Goal: Task Accomplishment & Management: Use online tool/utility

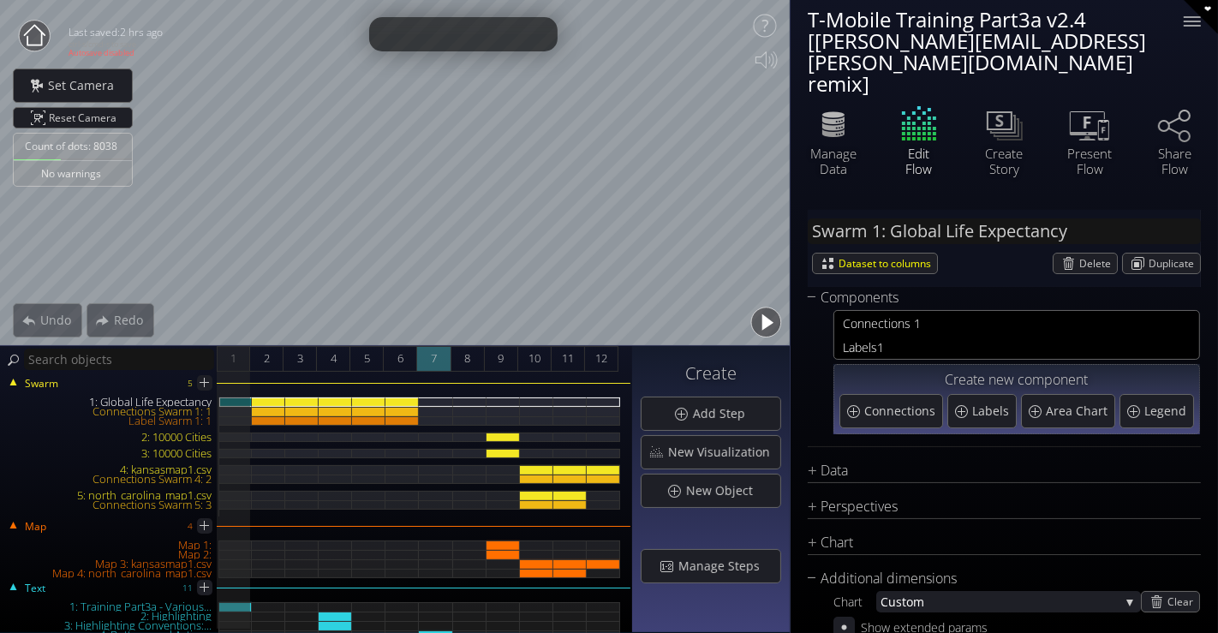
click at [435, 362] on span "7" at bounding box center [434, 358] width 6 height 21
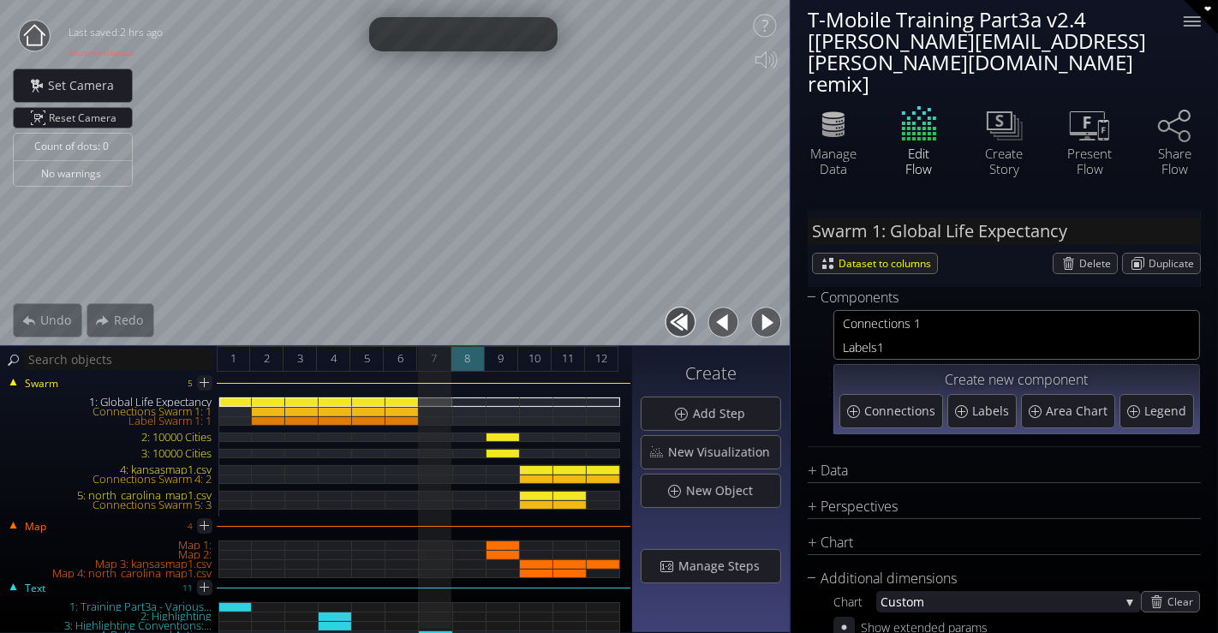
click at [473, 352] on div "8" at bounding box center [468, 359] width 33 height 26
click at [496, 356] on div "9" at bounding box center [501, 359] width 33 height 26
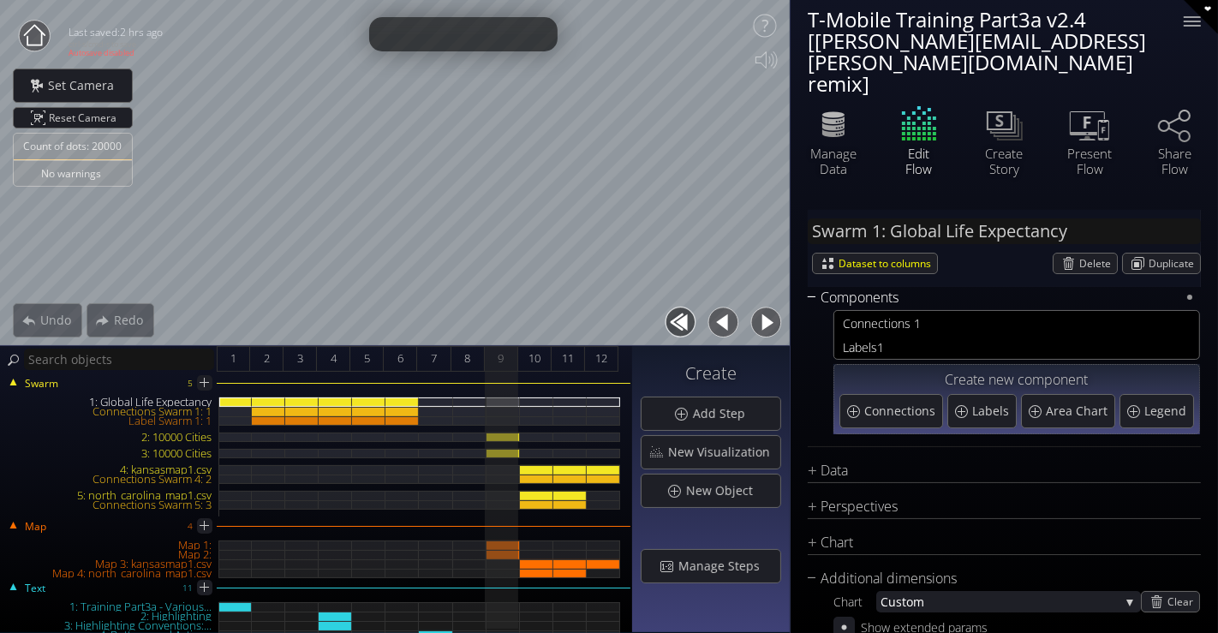
click at [817, 287] on div "Components" at bounding box center [994, 297] width 372 height 21
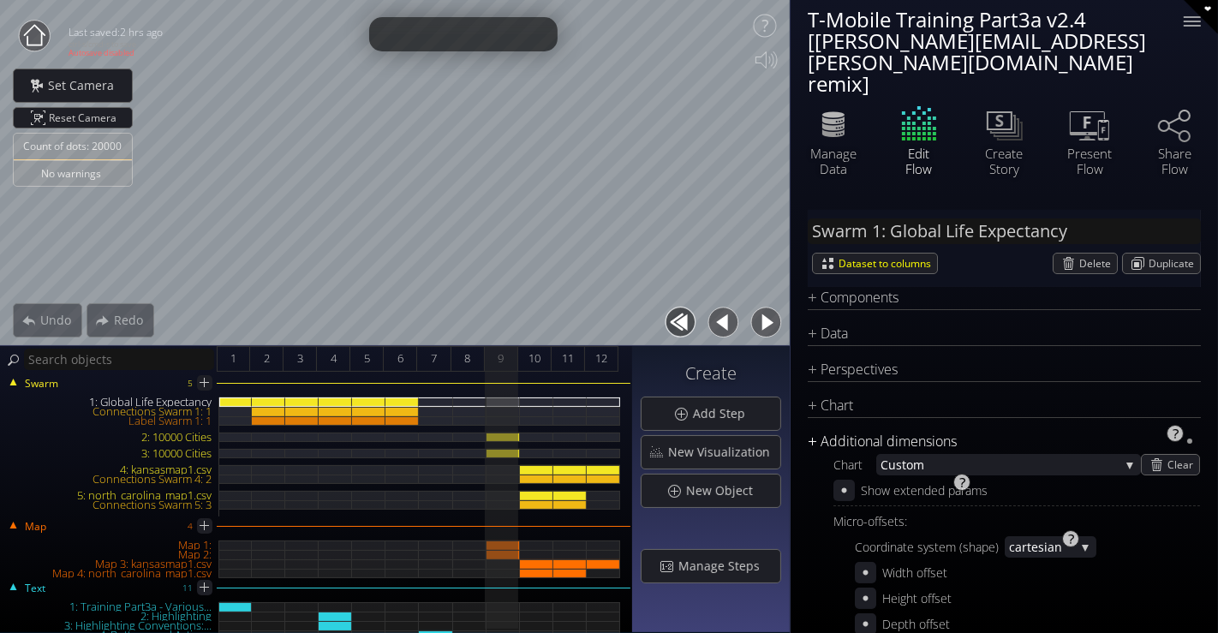
click at [810, 431] on div "Additional dimensions" at bounding box center [994, 441] width 372 height 21
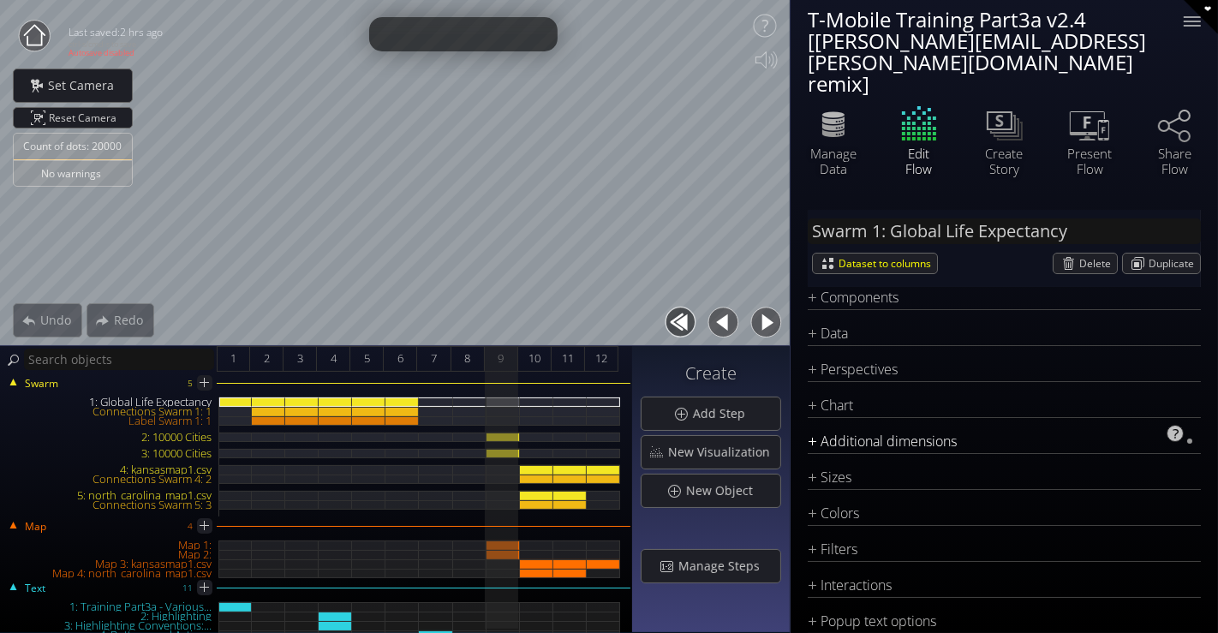
click at [808, 431] on div "Additional dimensions" at bounding box center [994, 441] width 372 height 21
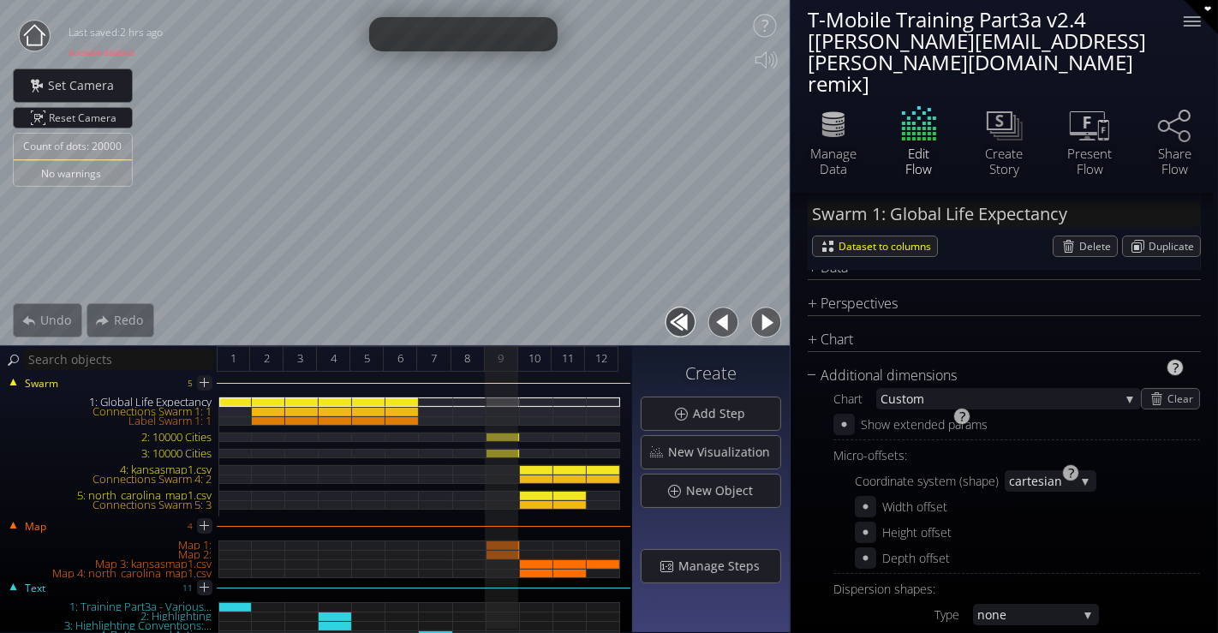
scroll to position [95, 0]
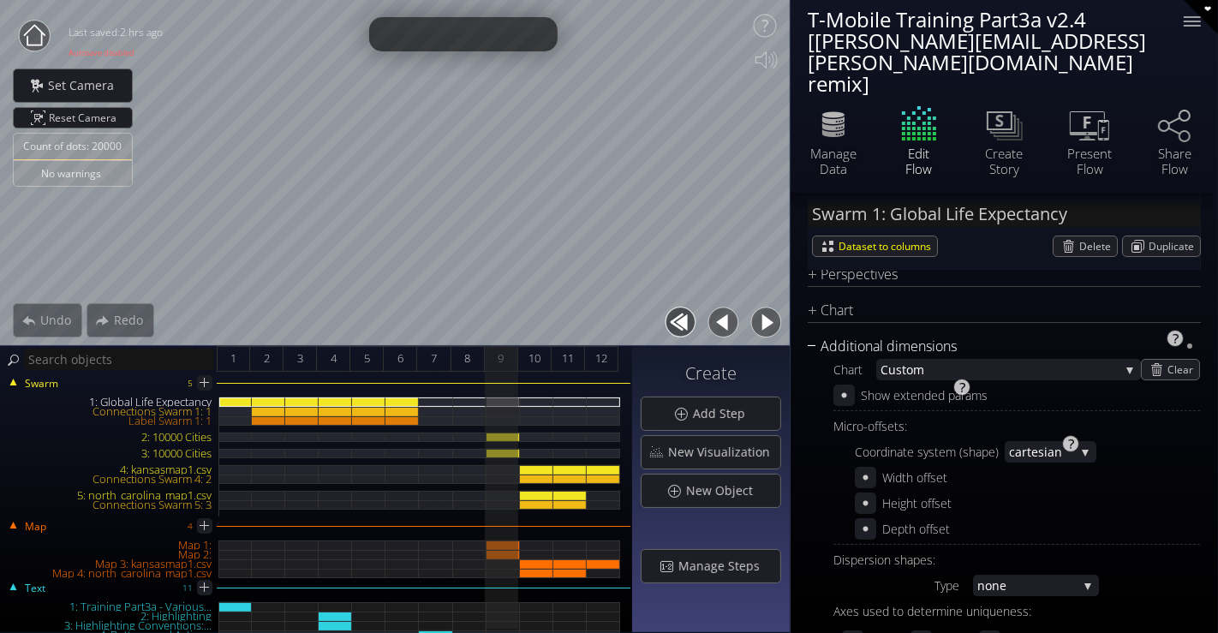
click at [815, 336] on div "Additional dimensions" at bounding box center [994, 346] width 372 height 21
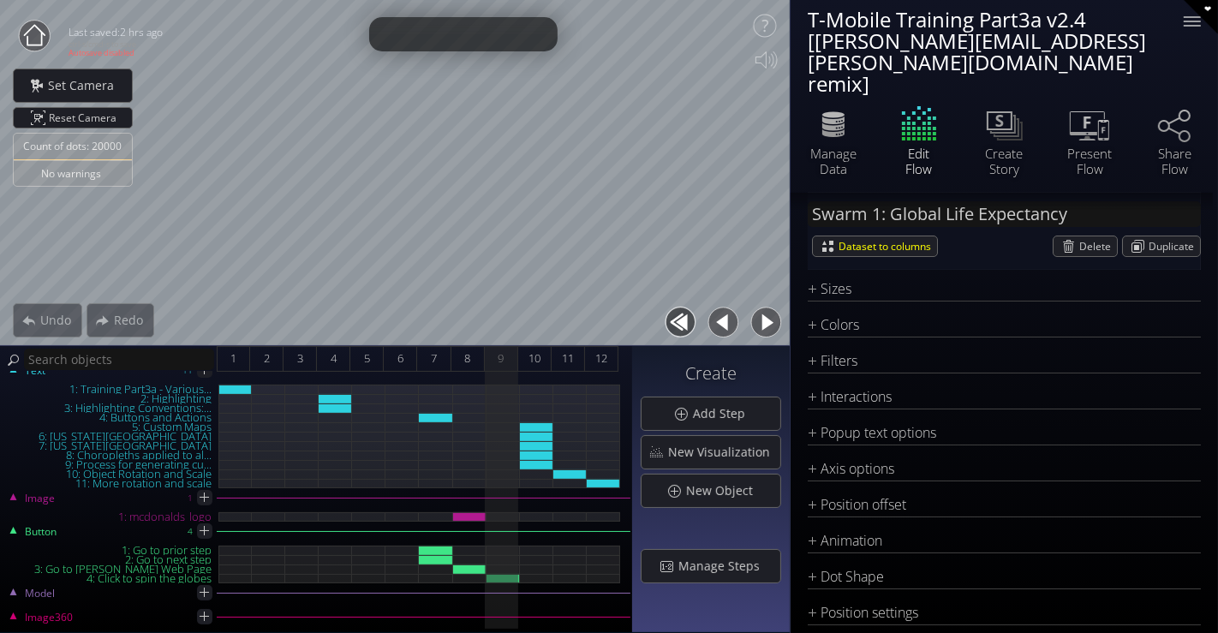
scroll to position [220, 0]
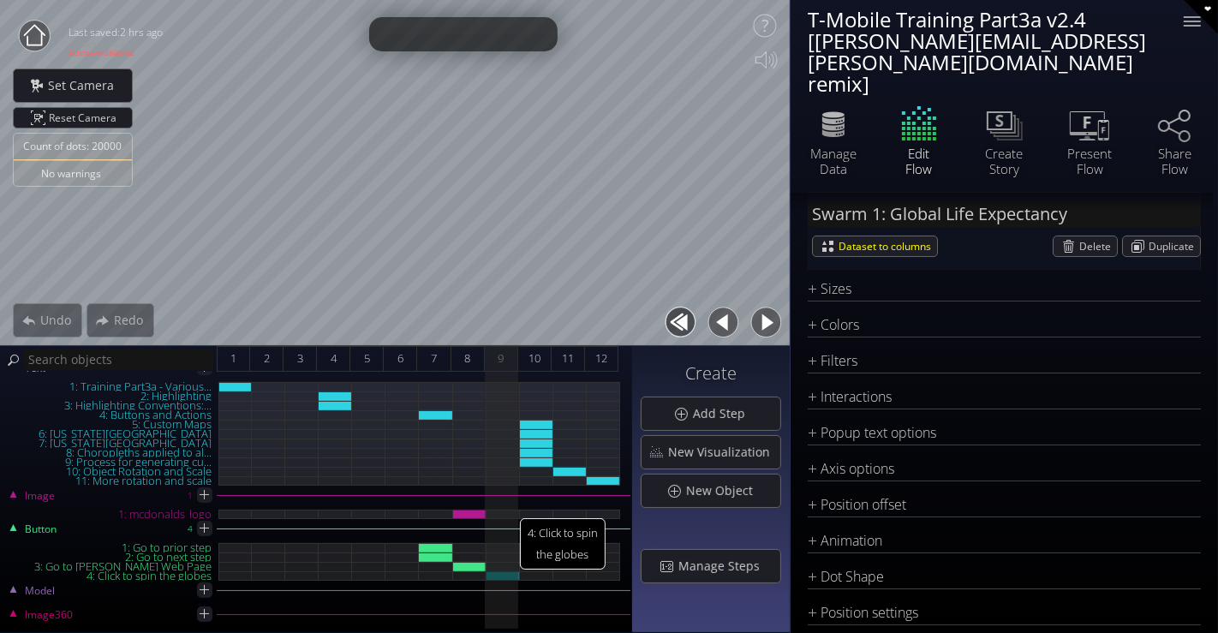
click at [509, 574] on div "4: Click to spin the globes" at bounding box center [503, 575] width 33 height 9
type input "Button 4: Click to spin the globes"
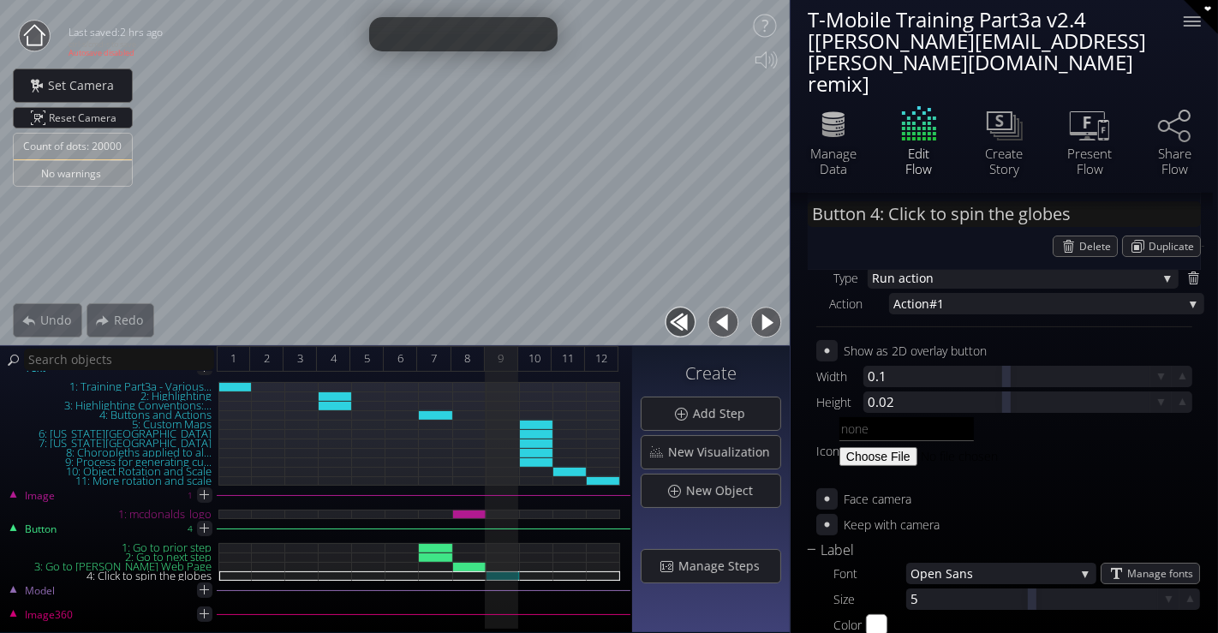
scroll to position [132, 0]
click at [810, 540] on div "Label" at bounding box center [994, 550] width 372 height 21
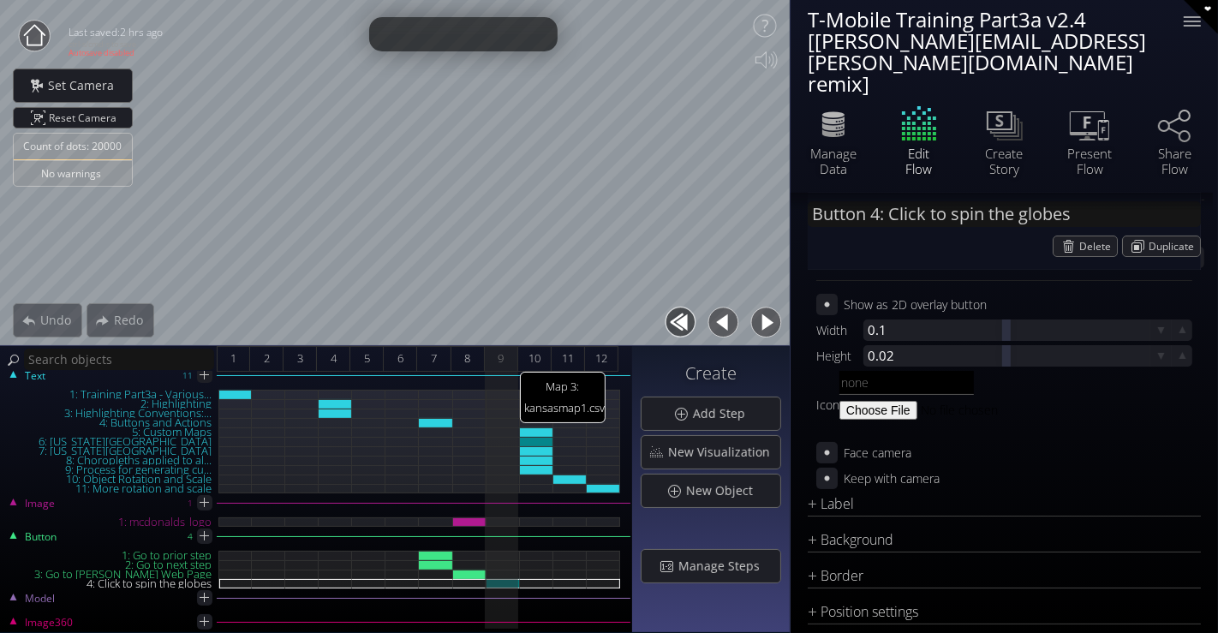
scroll to position [220, 0]
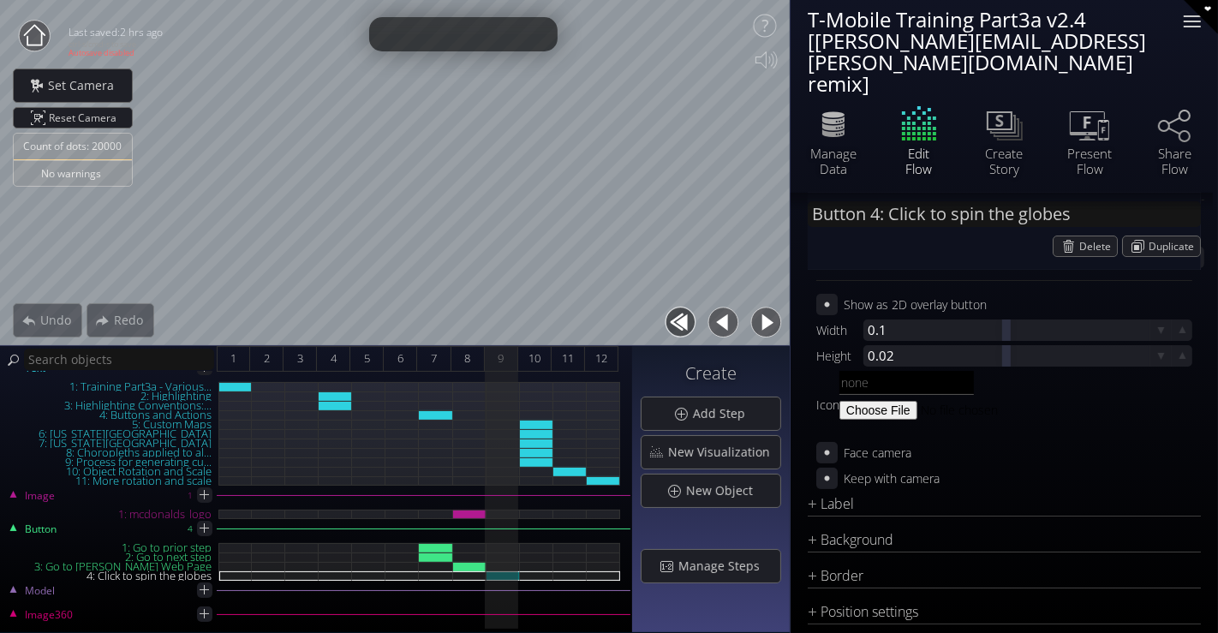
click at [1192, 29] on div at bounding box center [1192, 21] width 34 height 34
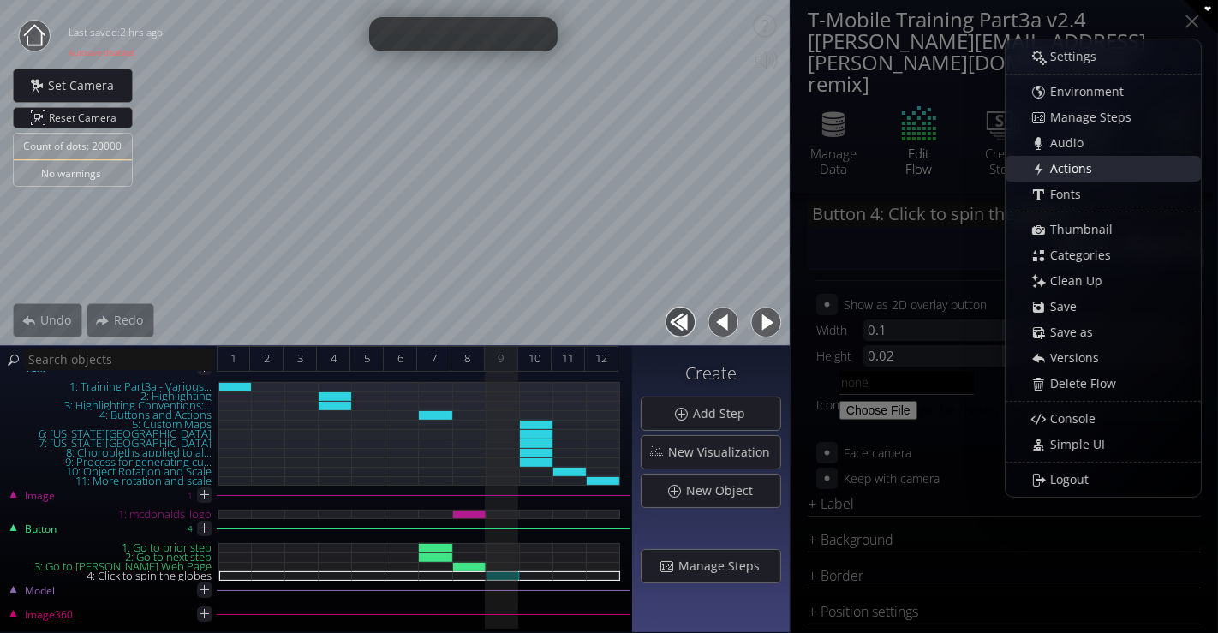
click at [1098, 172] on span "Actions" at bounding box center [1076, 168] width 53 height 17
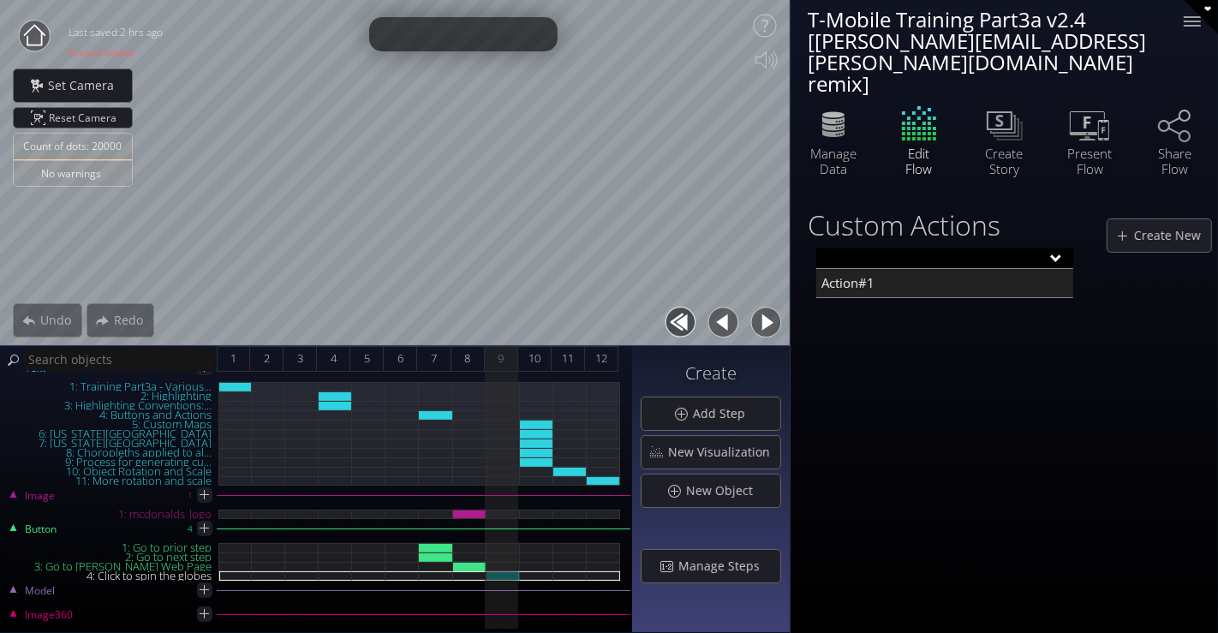
click at [1006, 248] on input "text" at bounding box center [944, 258] width 257 height 21
click at [972, 269] on div "Action#1" at bounding box center [944, 283] width 257 height 29
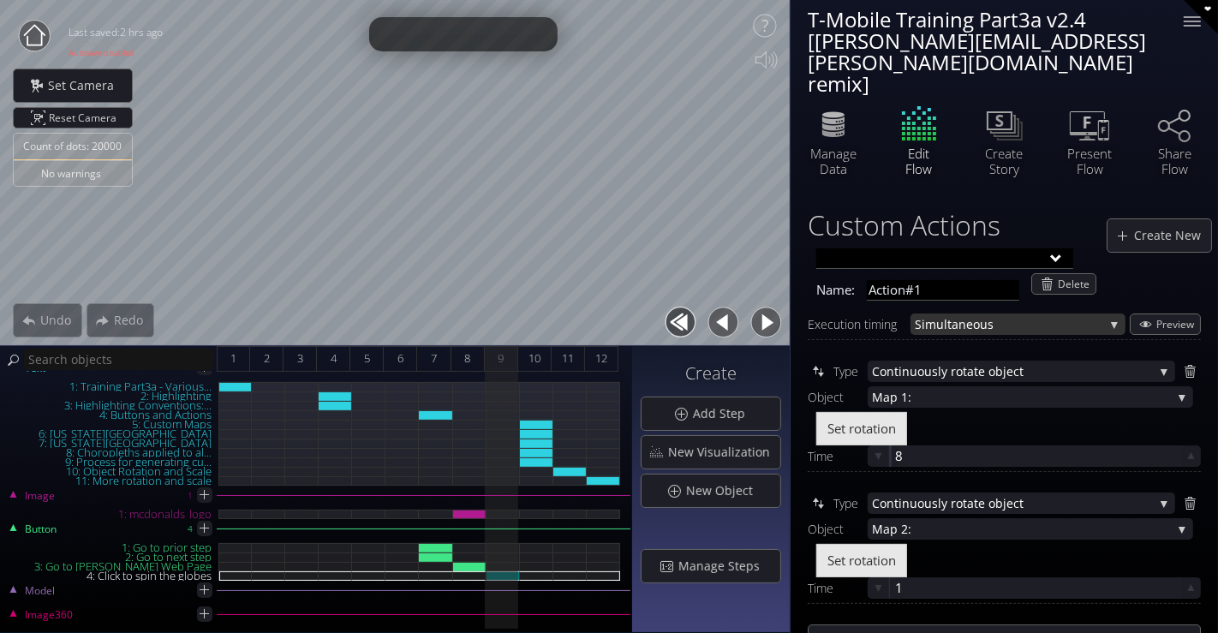
click at [1109, 314] on div "Si multaneous" at bounding box center [1018, 324] width 215 height 21
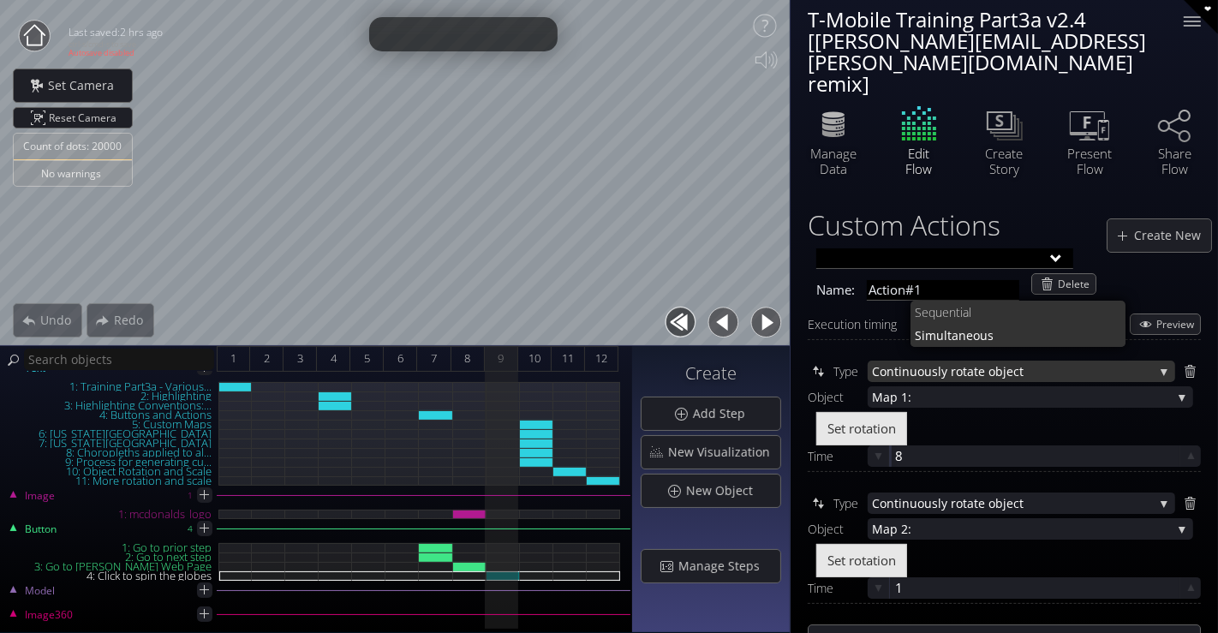
click at [1162, 361] on div "Continuously rot ate object" at bounding box center [1022, 371] width 308 height 21
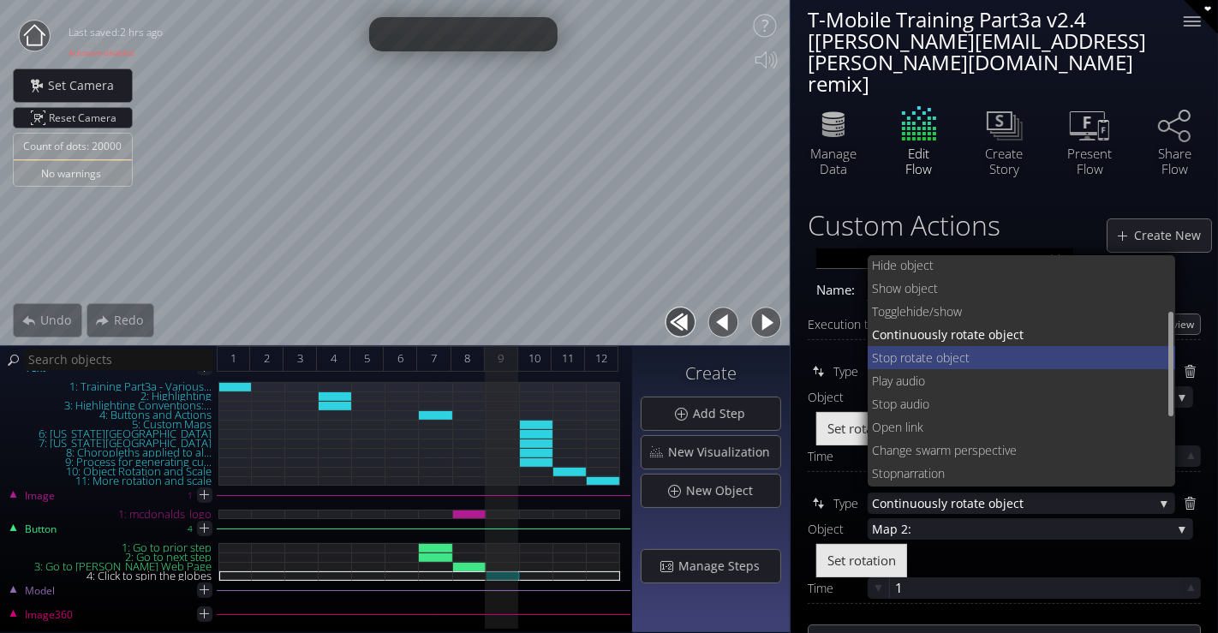
scroll to position [96, 0]
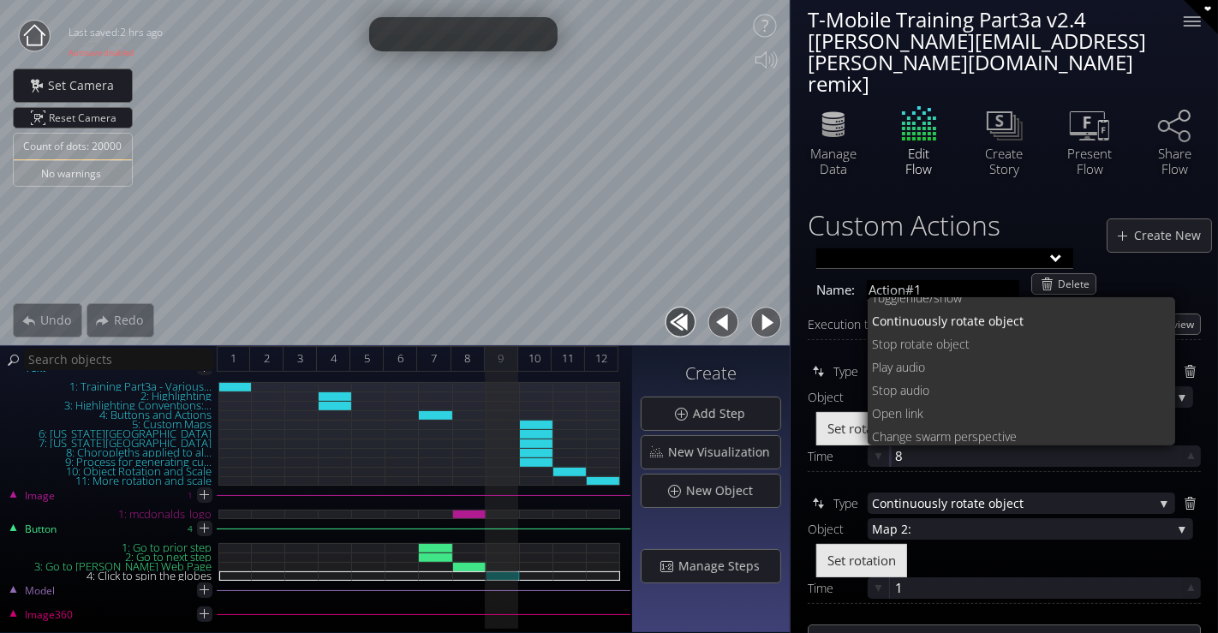
click at [828, 339] on div at bounding box center [1004, 347] width 393 height 17
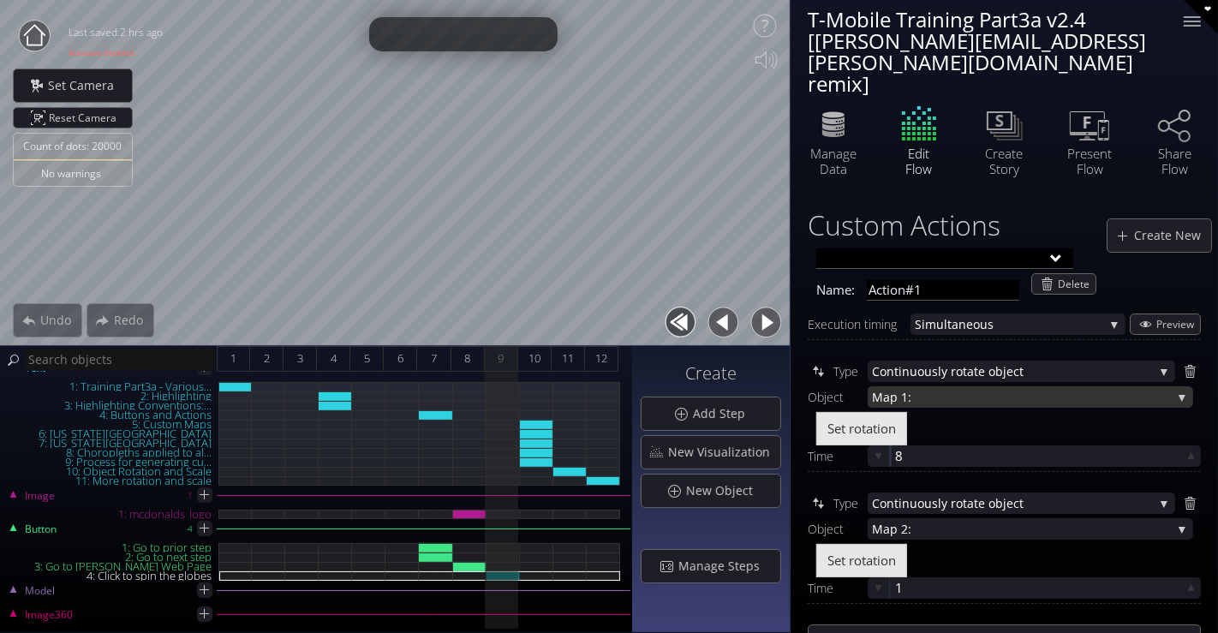
click at [1183, 386] on div "Ma p 1:" at bounding box center [1031, 396] width 326 height 21
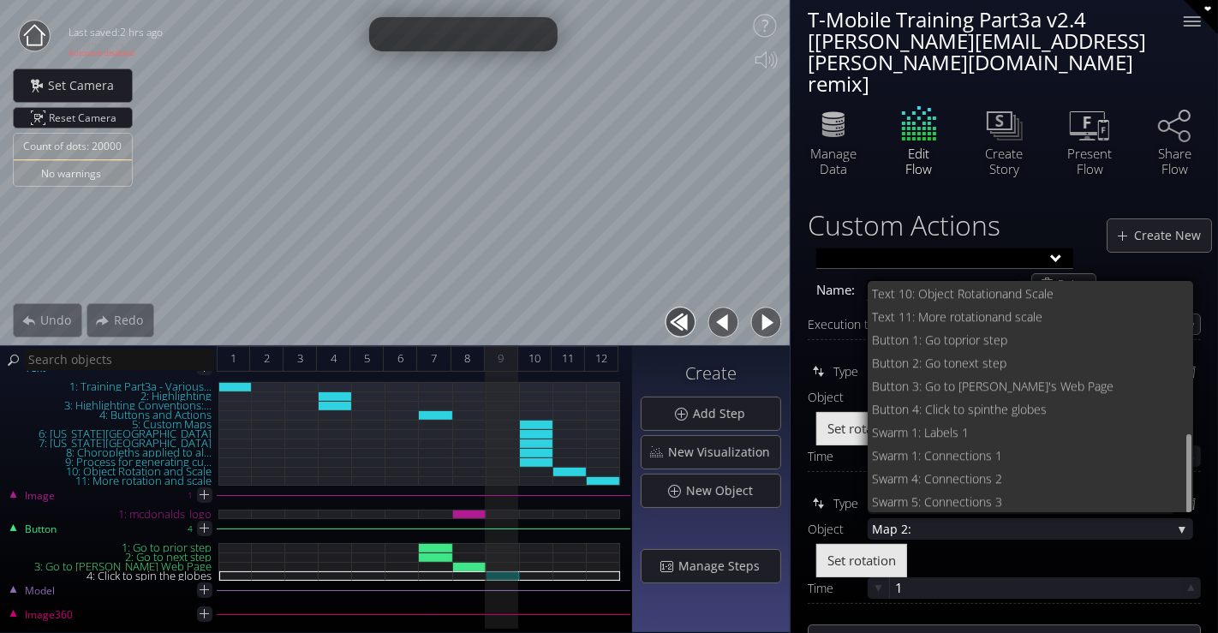
scroll to position [440, 0]
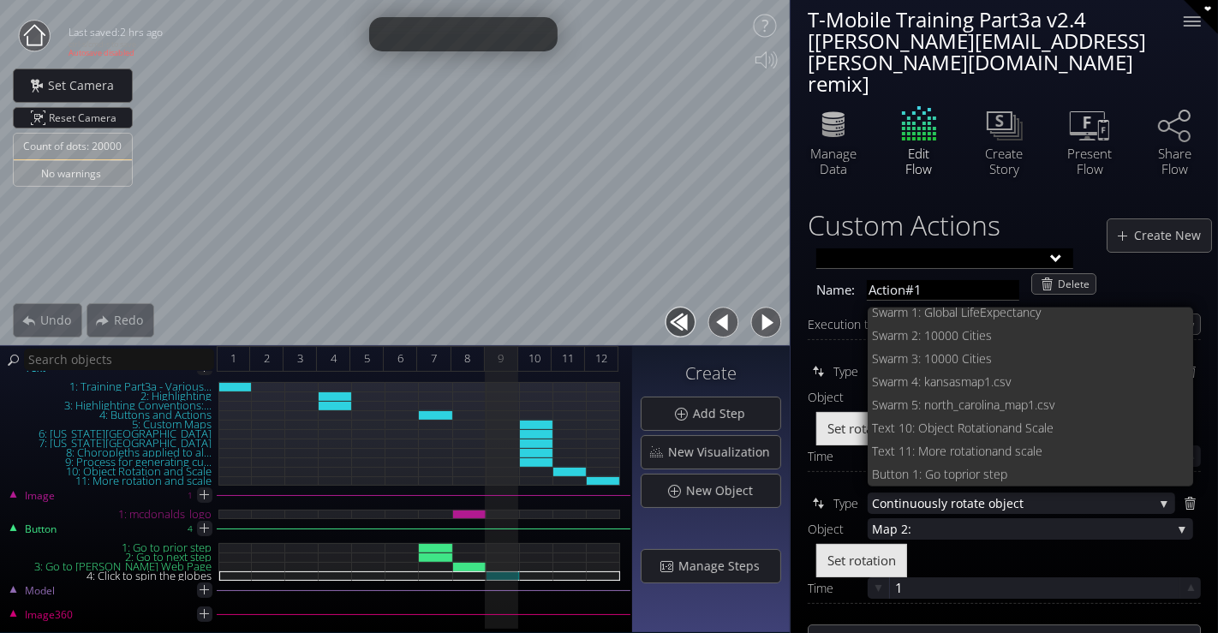
click at [831, 339] on div at bounding box center [1004, 347] width 393 height 17
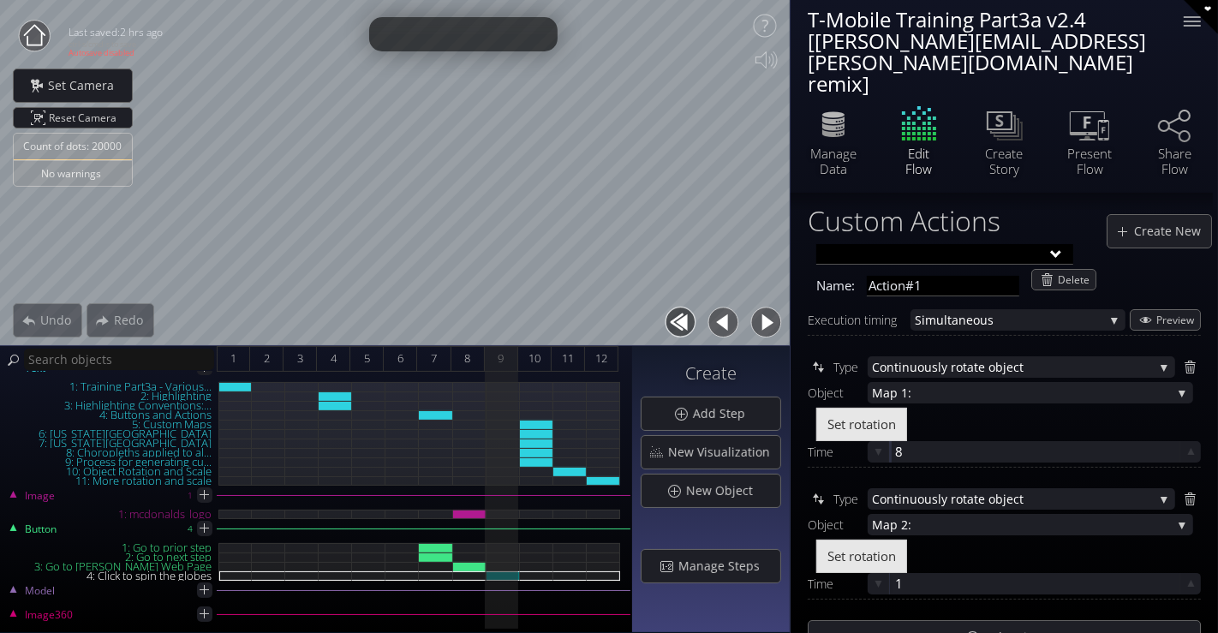
scroll to position [0, 0]
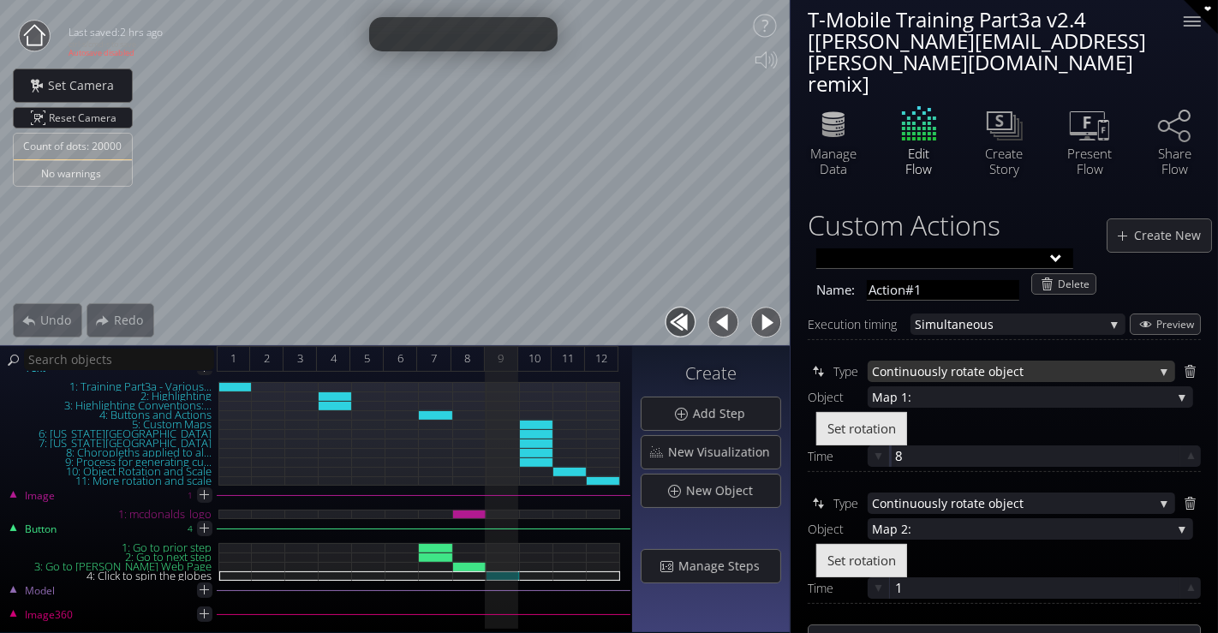
click at [1158, 361] on div "Continuously rot ate object" at bounding box center [1022, 371] width 308 height 21
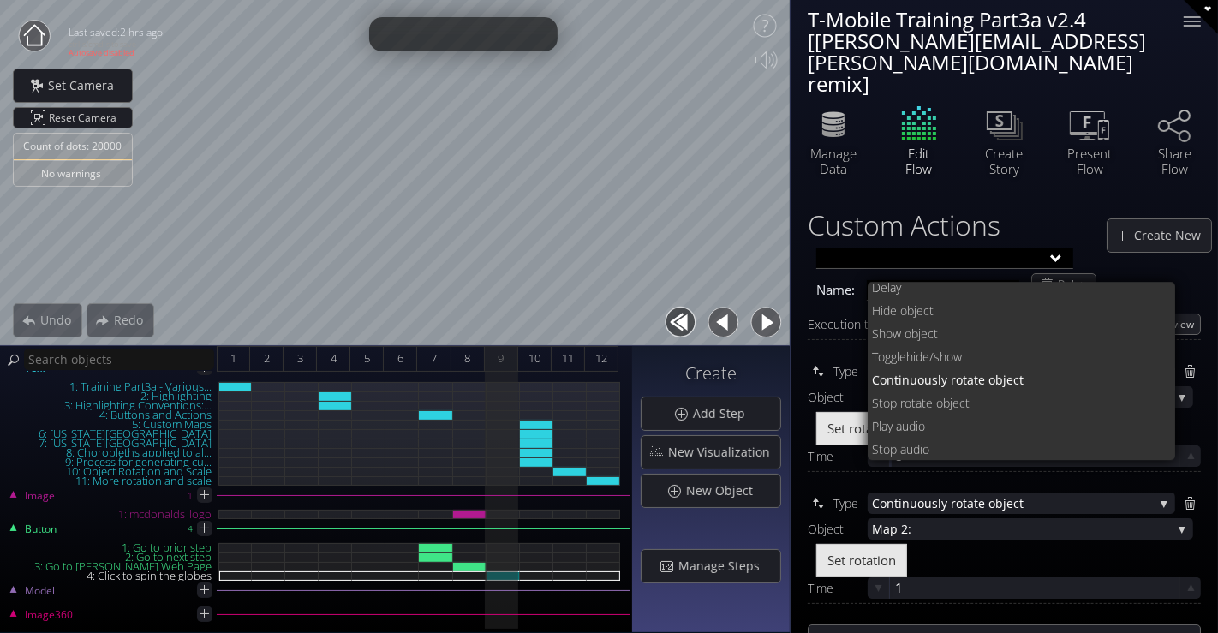
click at [827, 339] on div at bounding box center [1004, 347] width 393 height 17
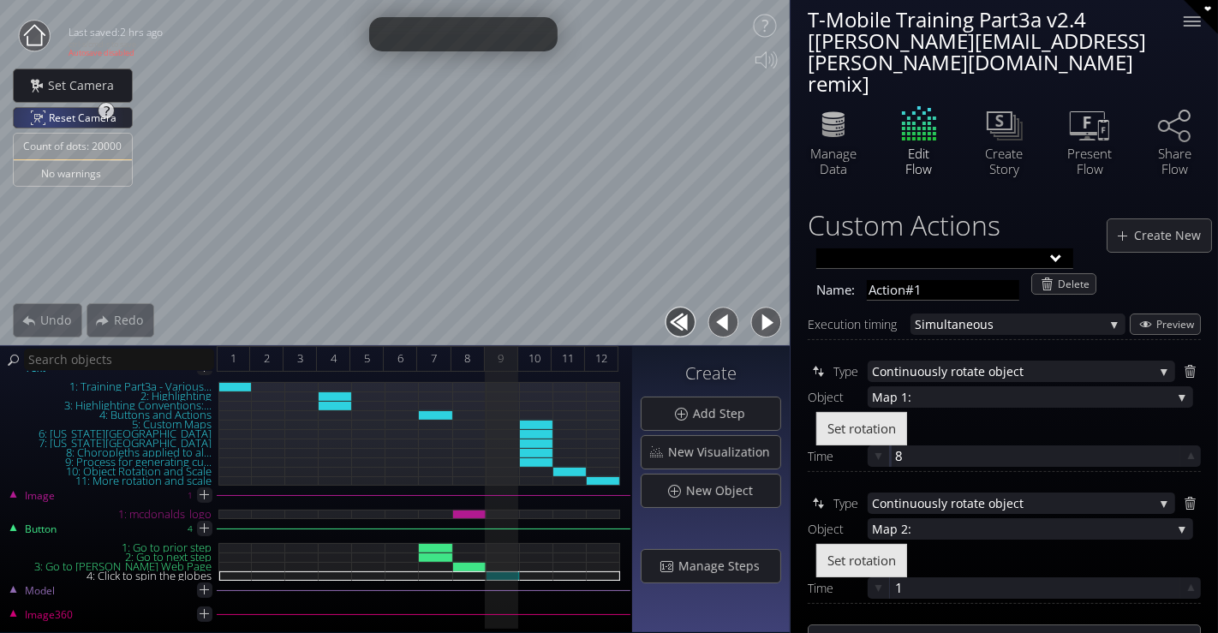
click at [44, 119] on div "Reset Camera" at bounding box center [73, 118] width 118 height 20
click at [729, 315] on button "button" at bounding box center [723, 322] width 39 height 39
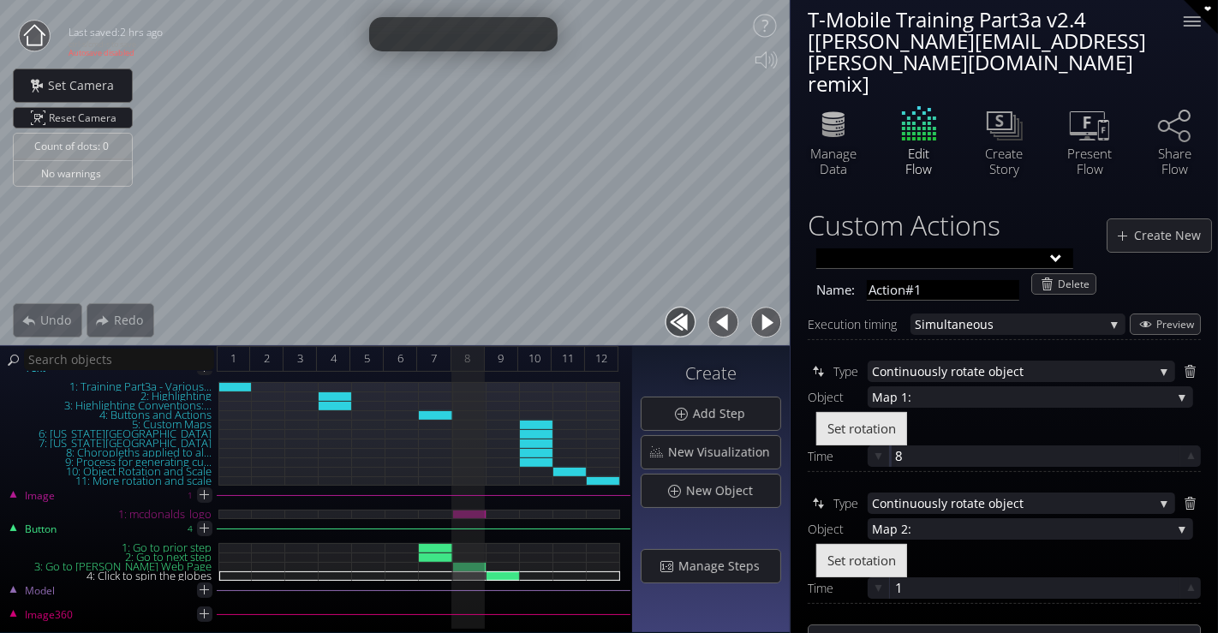
click at [775, 329] on button "button" at bounding box center [766, 322] width 39 height 39
click at [531, 361] on span "10" at bounding box center [535, 358] width 12 height 21
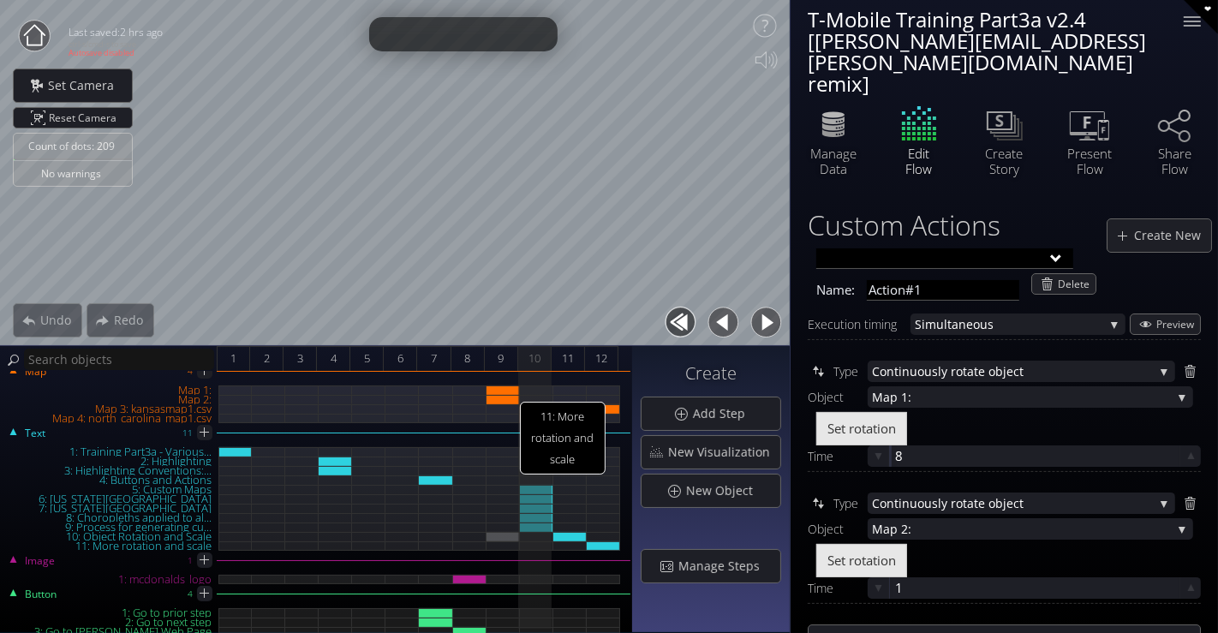
scroll to position [125, 0]
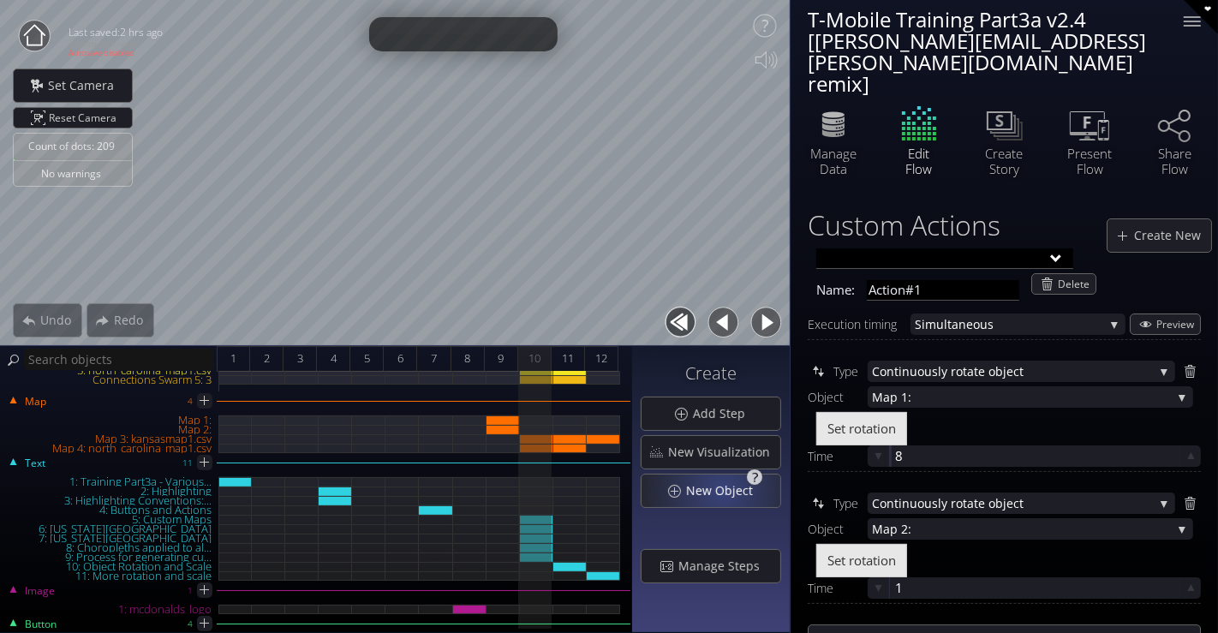
click at [727, 489] on span "New Object" at bounding box center [724, 490] width 78 height 17
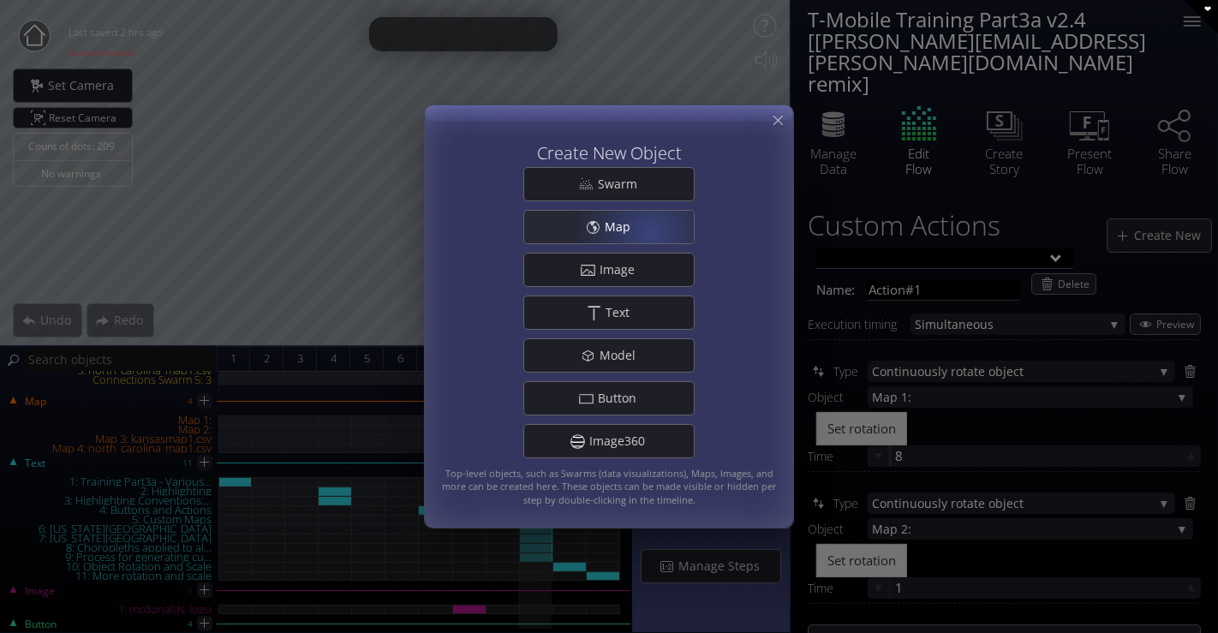
click at [651, 231] on div "Map" at bounding box center [609, 227] width 170 height 33
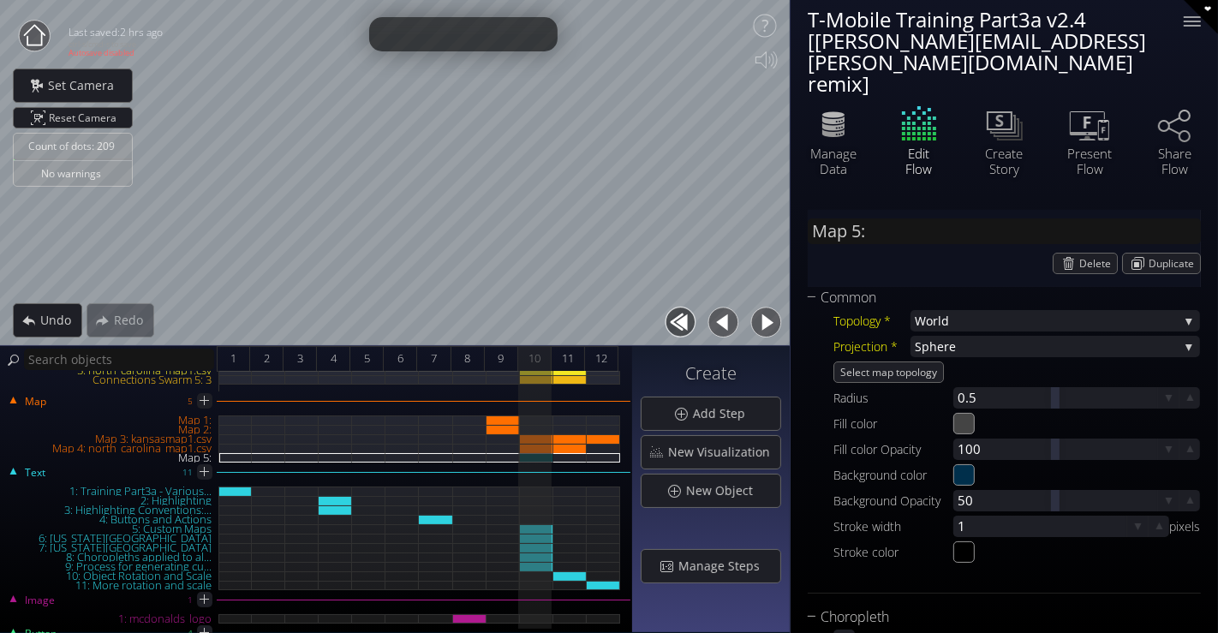
click at [541, 458] on div "Map 5:" at bounding box center [536, 457] width 33 height 9
click at [962, 310] on span "World" at bounding box center [1047, 320] width 264 height 21
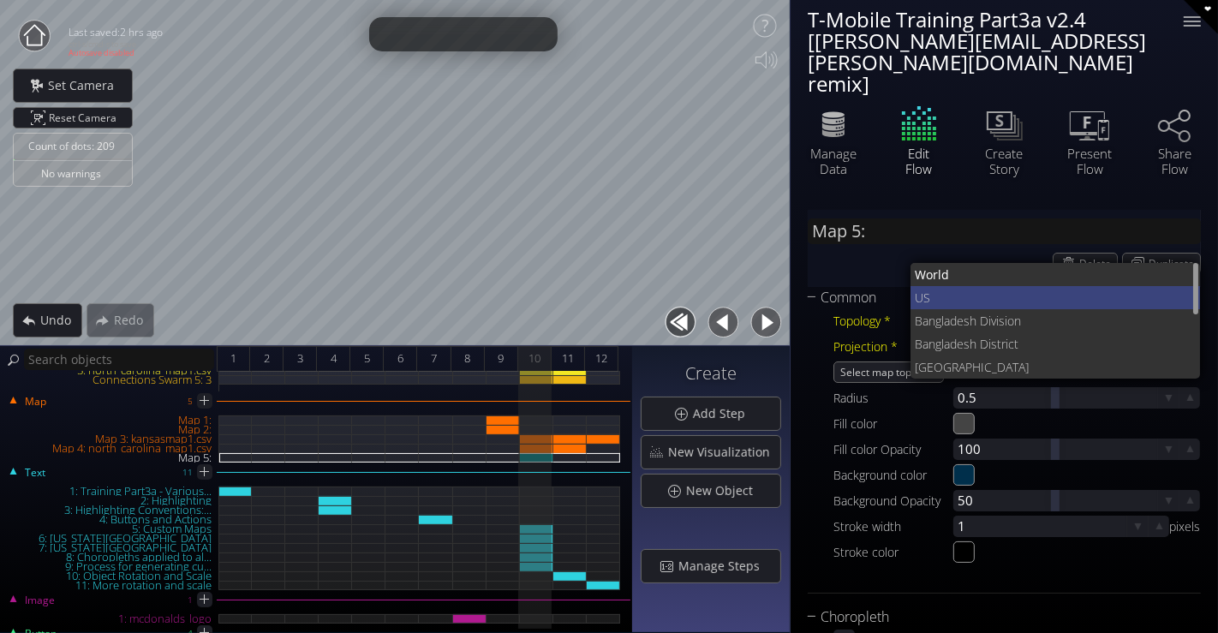
click at [982, 286] on span "US" at bounding box center [1051, 297] width 272 height 23
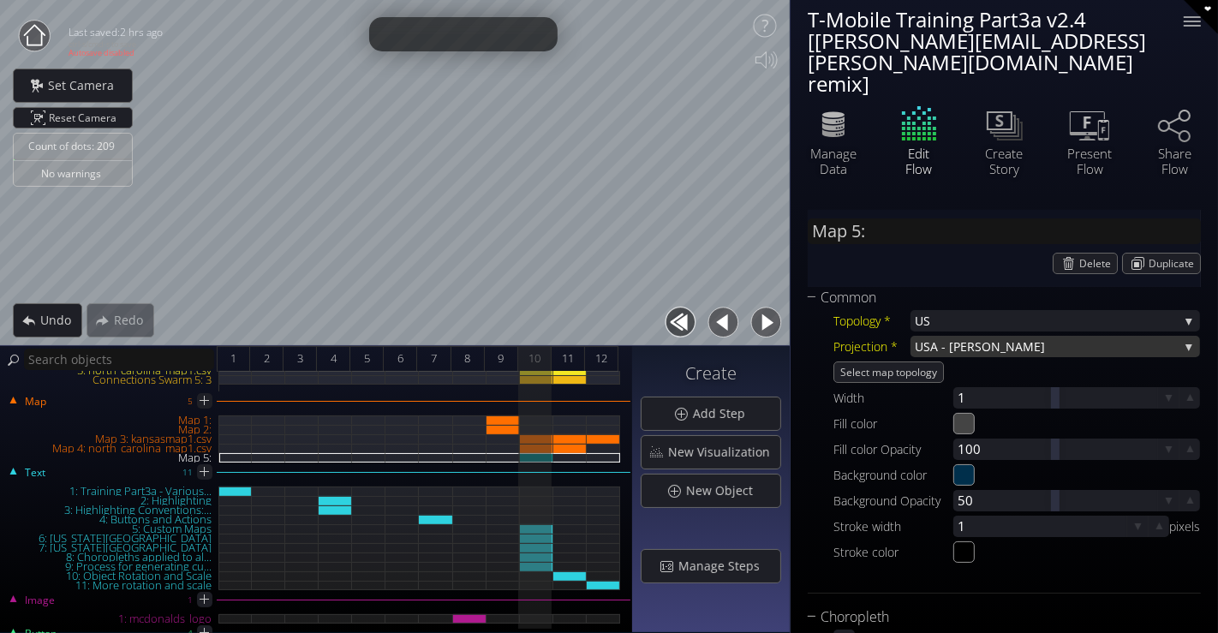
click at [972, 336] on span "A - [PERSON_NAME]" at bounding box center [1054, 346] width 248 height 21
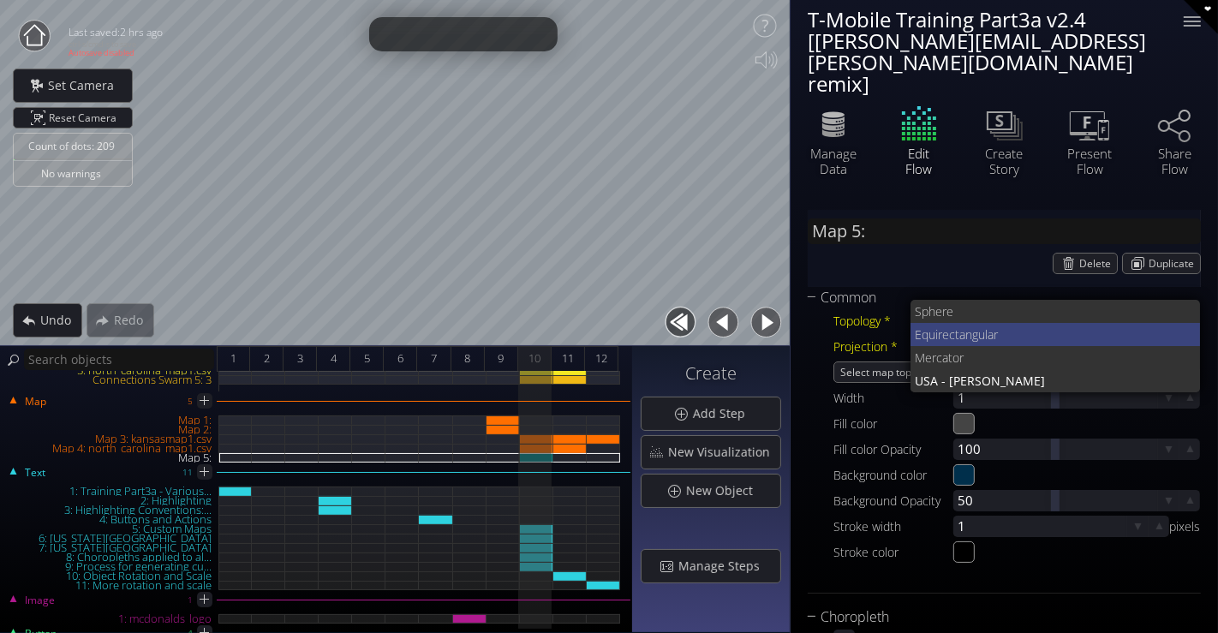
click at [988, 323] on span "ectangular" at bounding box center [1064, 334] width 245 height 23
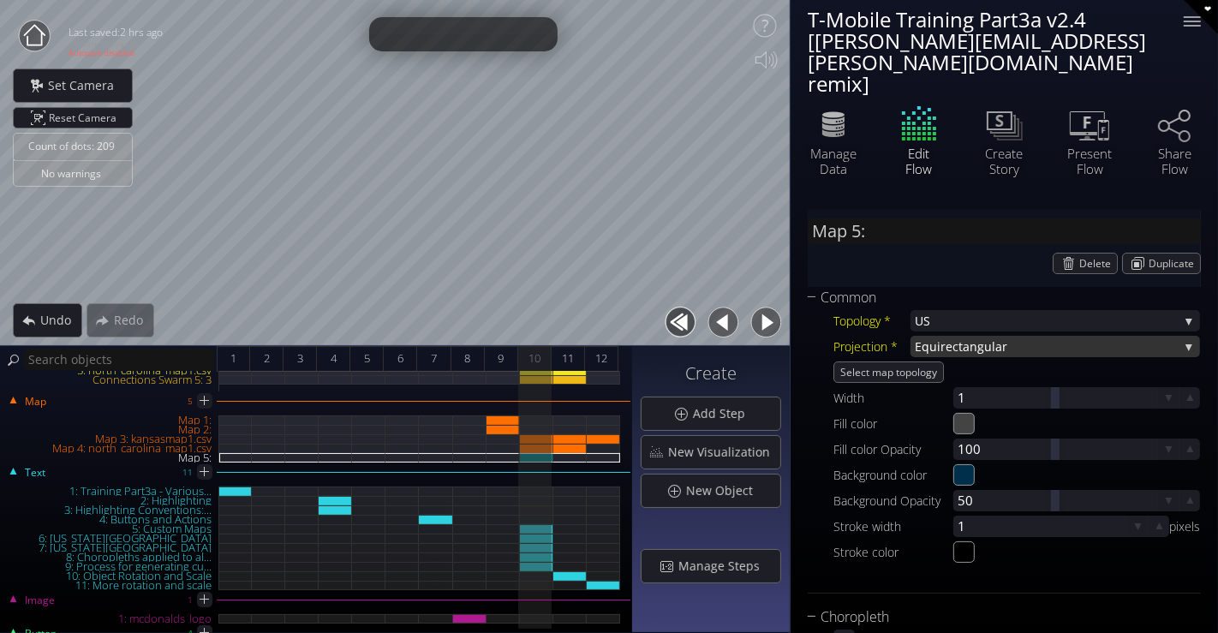
click at [1005, 336] on span "ectangular" at bounding box center [1062, 346] width 233 height 21
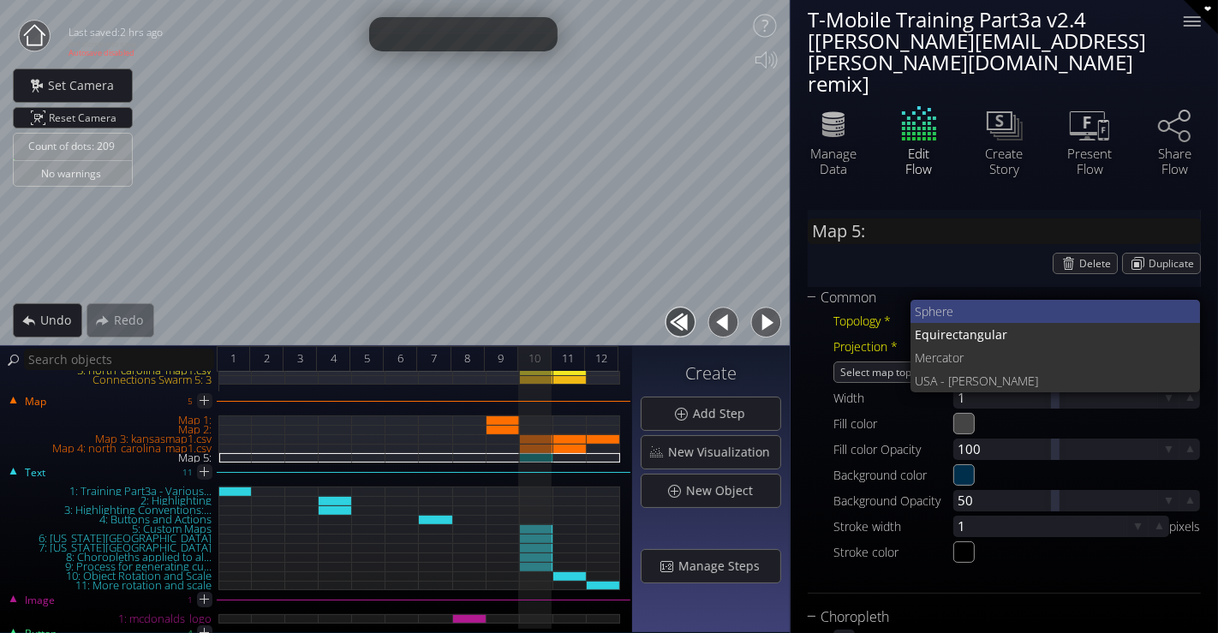
click at [982, 300] on span "here" at bounding box center [1058, 311] width 259 height 23
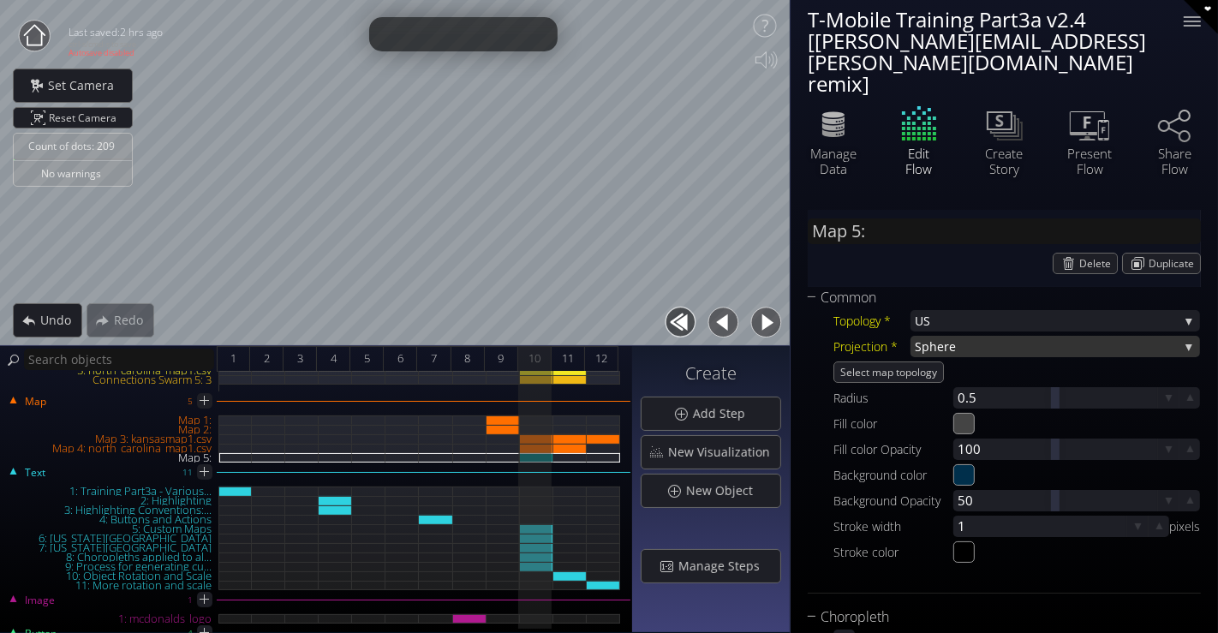
click at [1014, 336] on span "here" at bounding box center [1054, 346] width 249 height 21
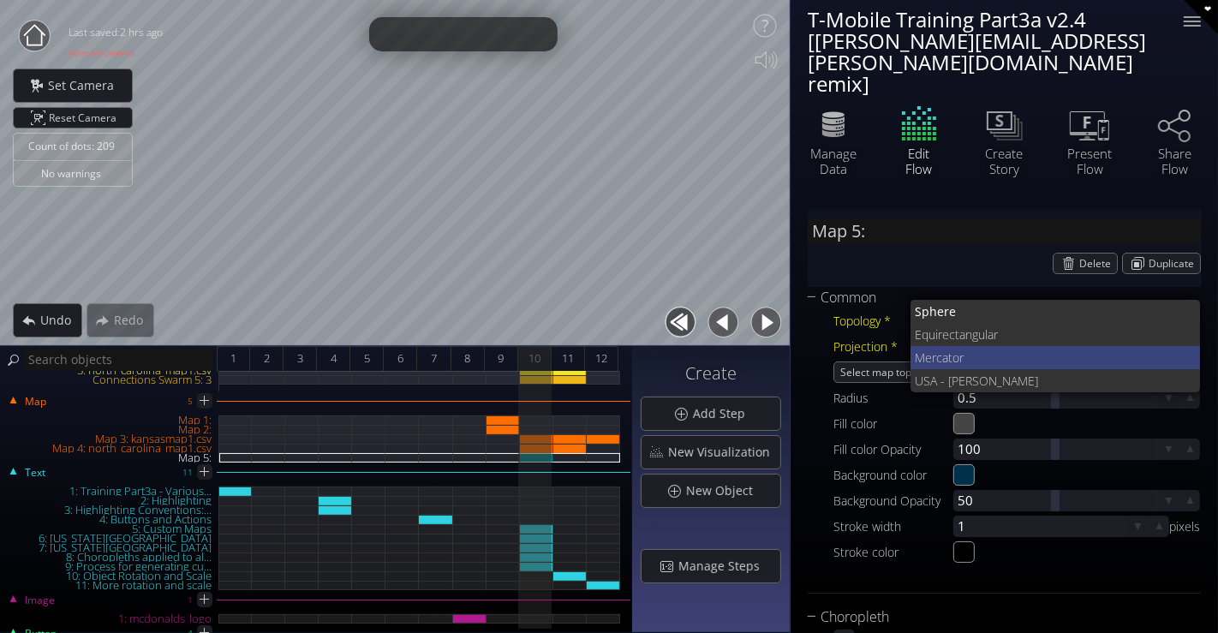
click at [999, 346] on span "or" at bounding box center [1070, 357] width 235 height 23
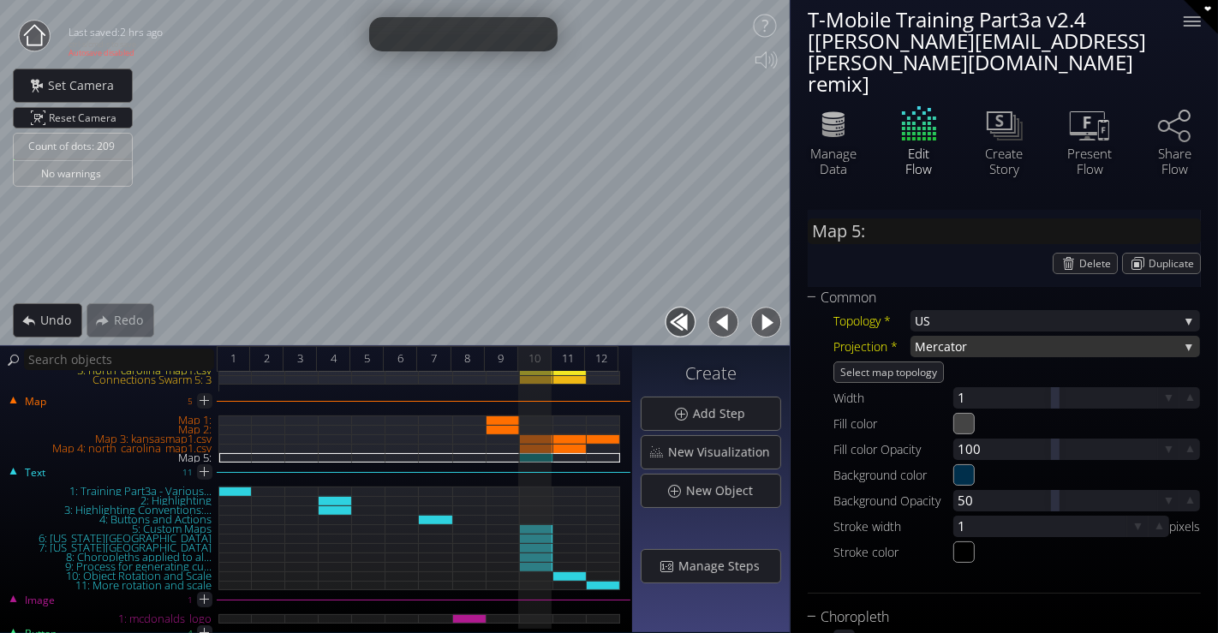
click at [1005, 336] on span "or" at bounding box center [1067, 346] width 224 height 21
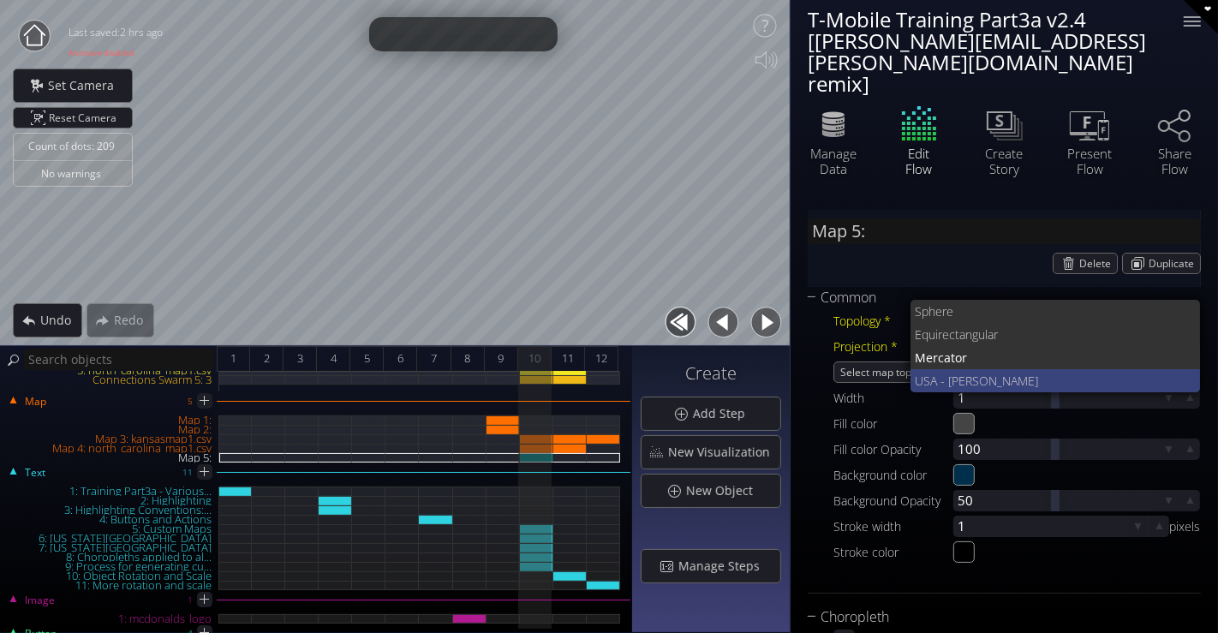
click at [994, 369] on span "A - [PERSON_NAME]" at bounding box center [1058, 380] width 257 height 23
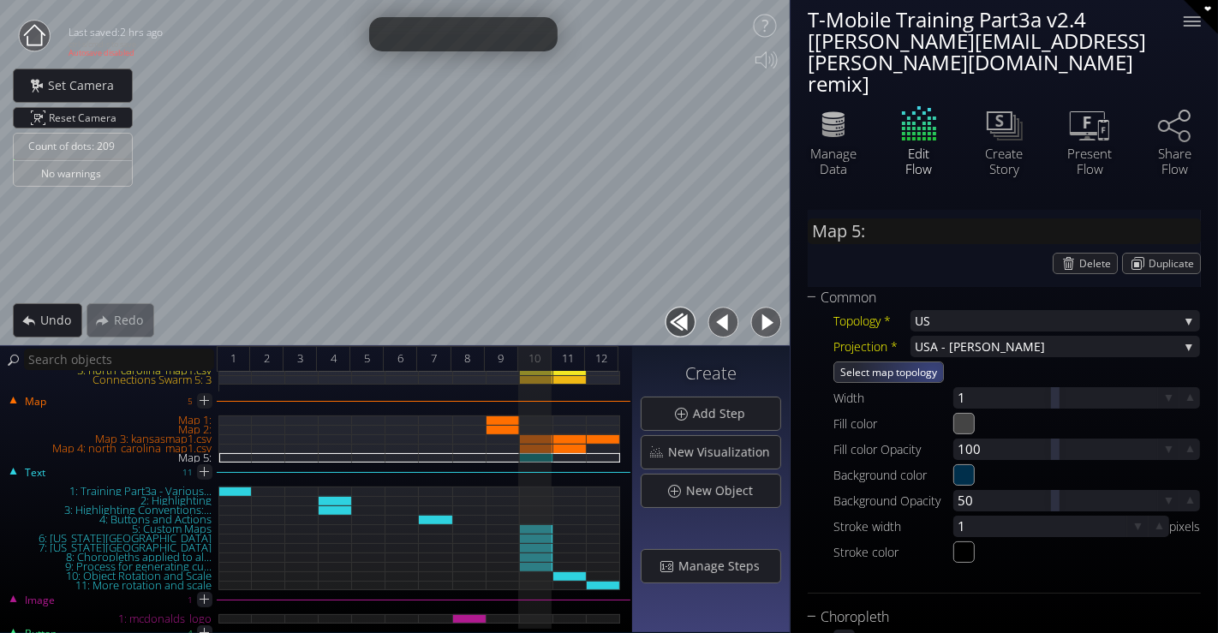
click at [929, 362] on span "Select map topology" at bounding box center [888, 372] width 109 height 20
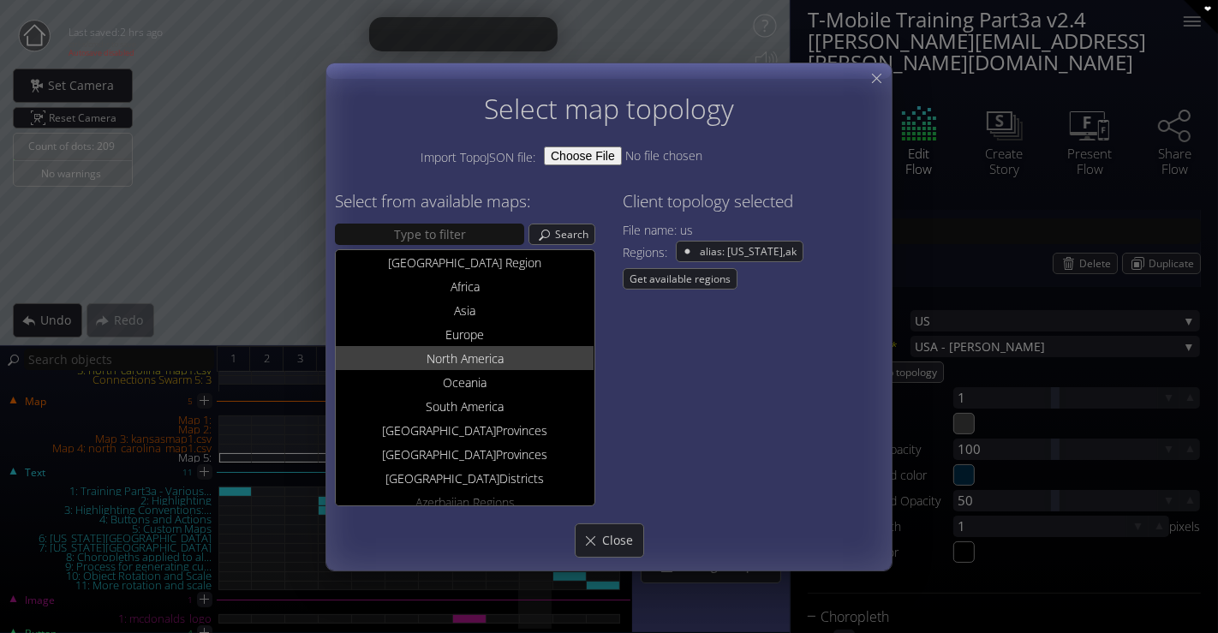
click at [554, 352] on div "Nor th America" at bounding box center [465, 357] width 258 height 24
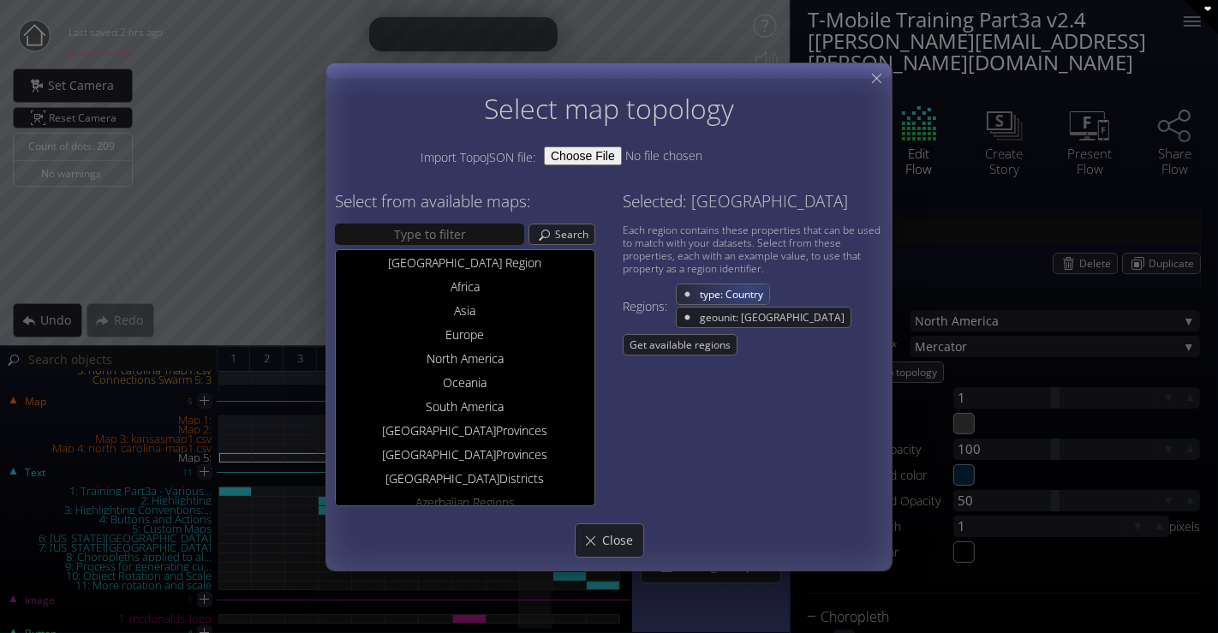
click at [749, 290] on span "type: Country" at bounding box center [733, 294] width 71 height 20
click at [730, 341] on span "Get available regions" at bounding box center [680, 344] width 113 height 20
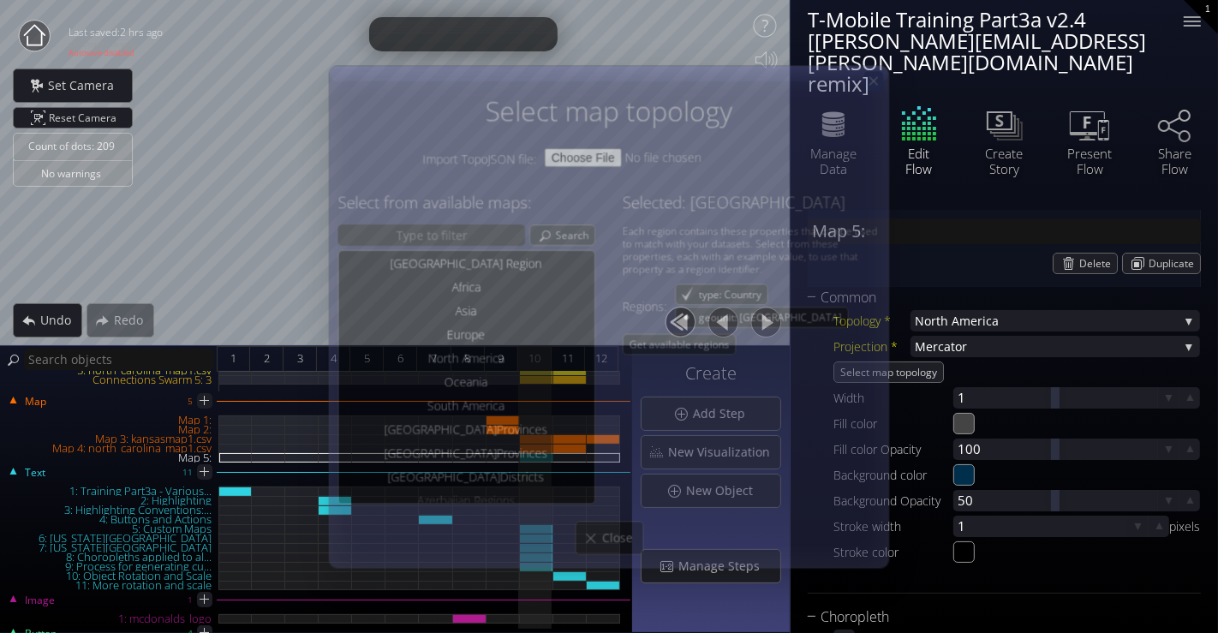
click at [881, 81] on icon at bounding box center [874, 81] width 15 height 15
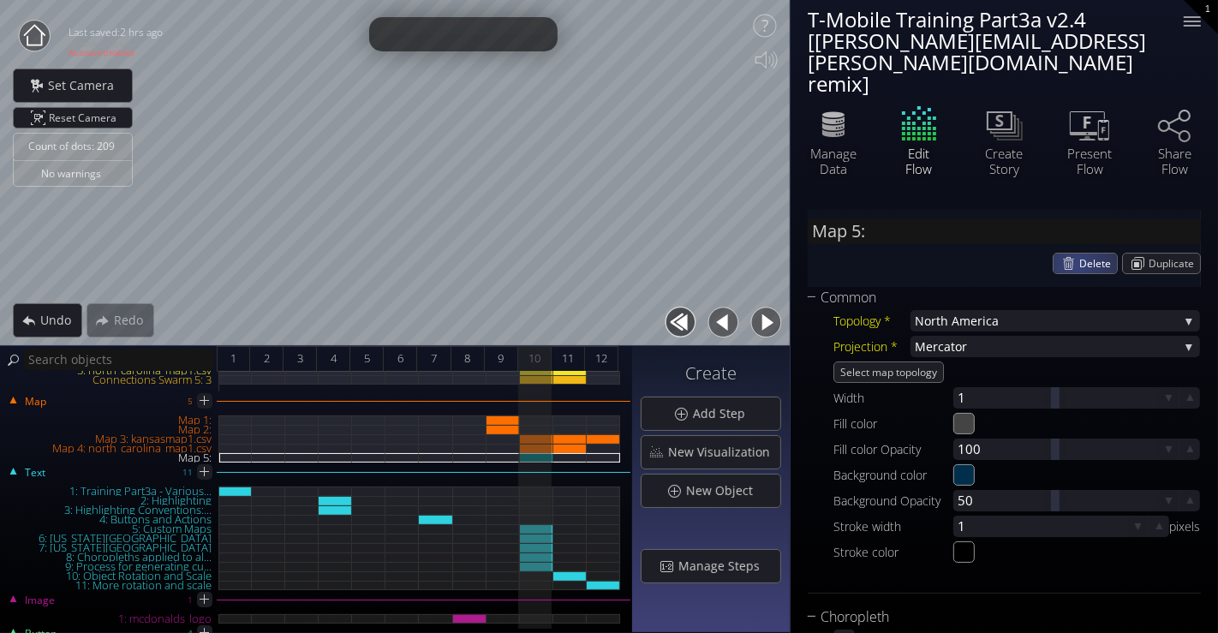
click at [1072, 254] on div "Delete" at bounding box center [1085, 264] width 63 height 20
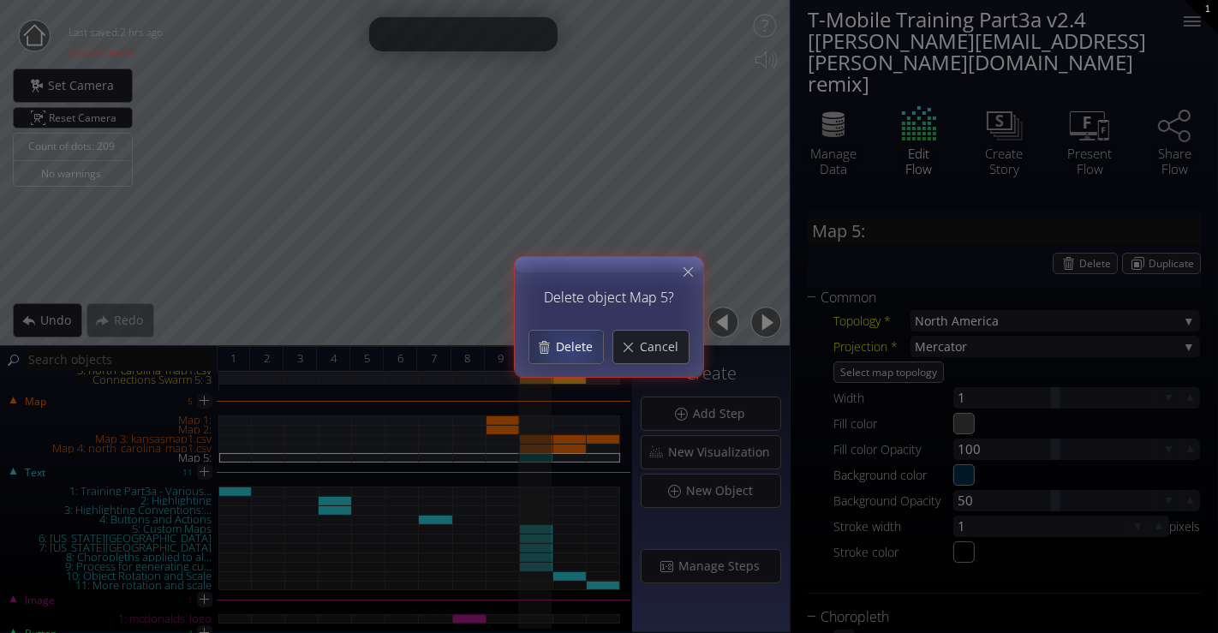
click at [575, 351] on span "Delete" at bounding box center [579, 346] width 48 height 17
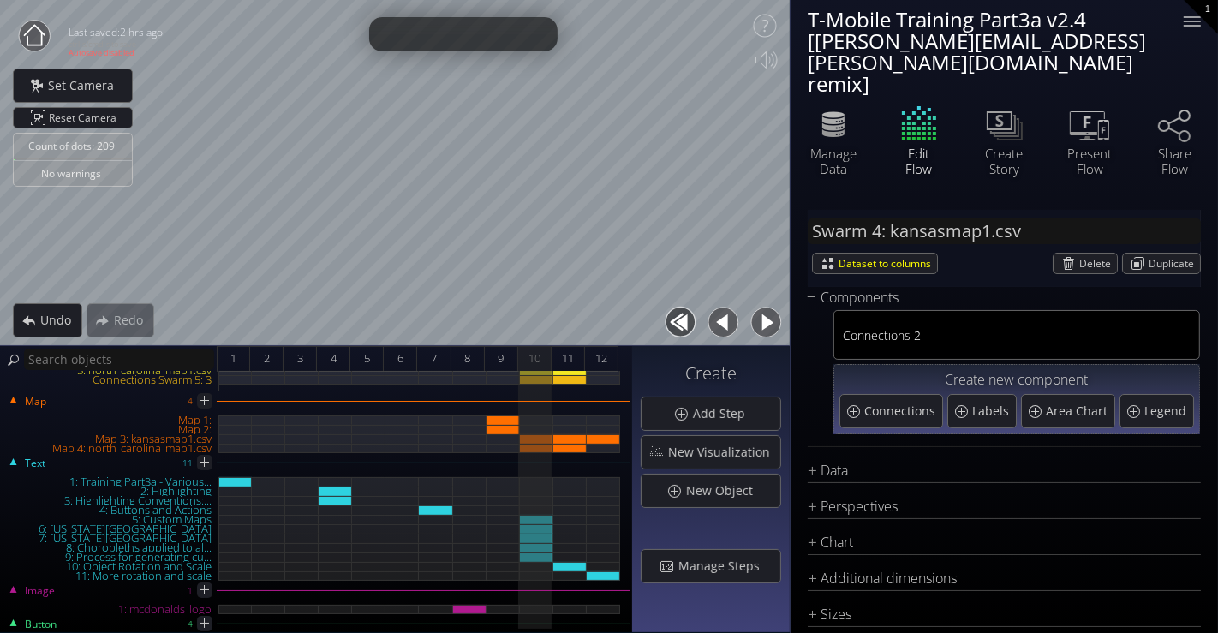
click at [801, 317] on div "Swarm 4: kansasmap1.csv Dataset to columns [GEOGRAPHIC_DATA] Duplicate Componen…" at bounding box center [1005, 515] width 428 height 644
click at [529, 355] on span "10" at bounding box center [535, 358] width 12 height 21
click at [849, 146] on div "Manage Data" at bounding box center [834, 161] width 60 height 31
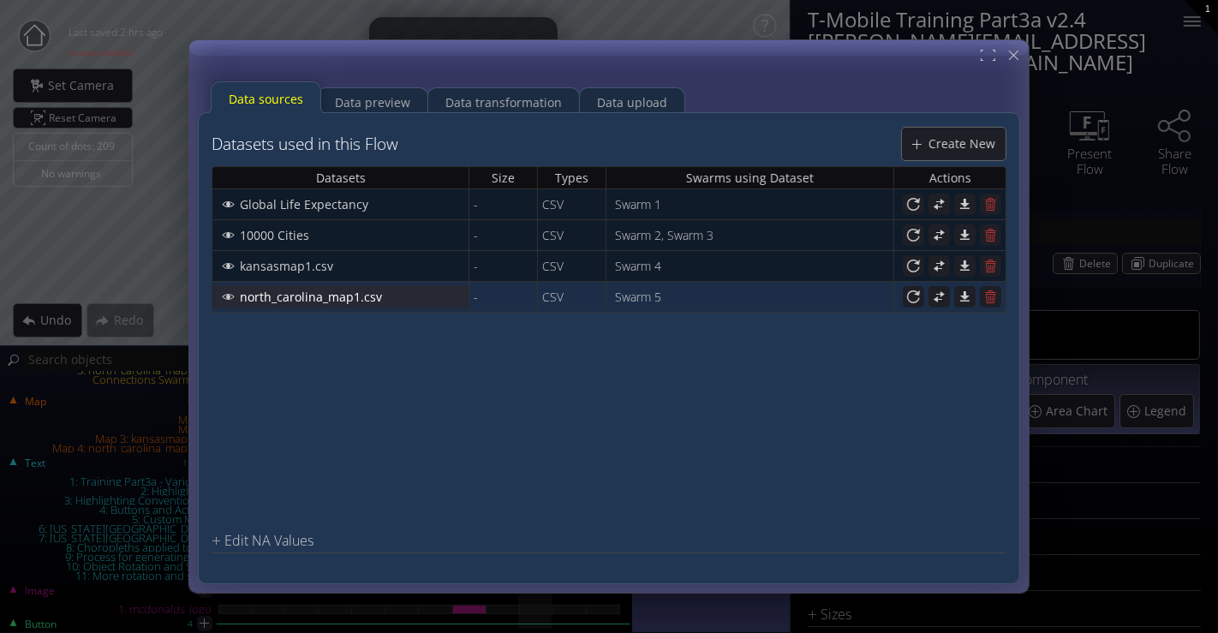
click at [361, 300] on span "north_carolina_map1.csv" at bounding box center [315, 296] width 153 height 17
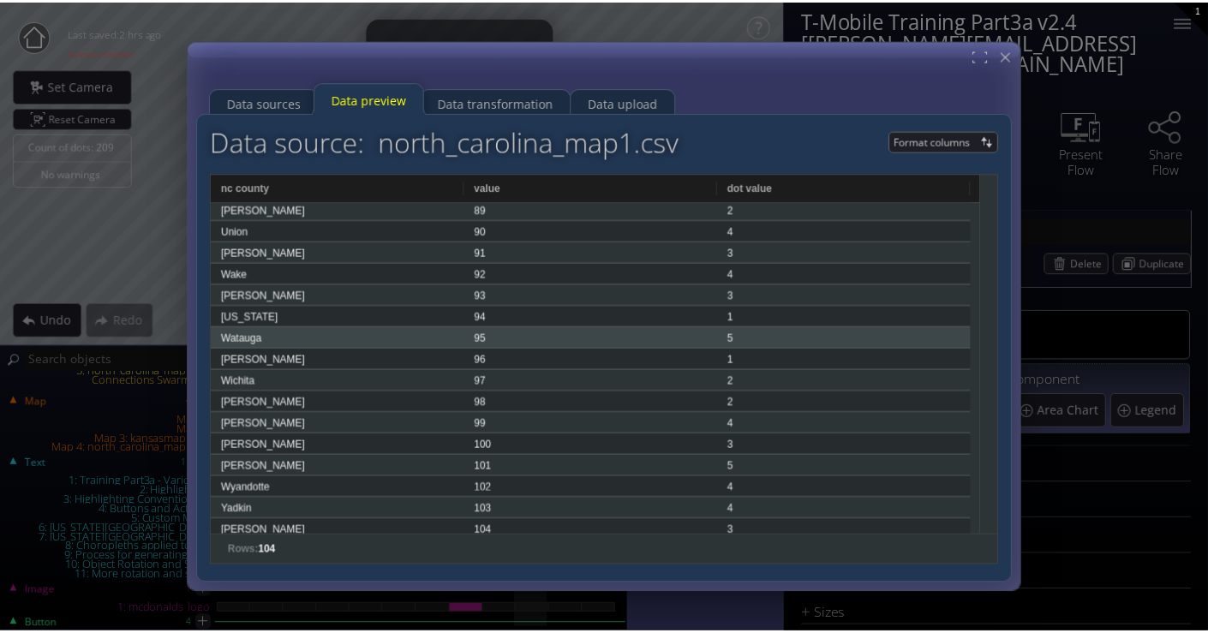
scroll to position [1893, 0]
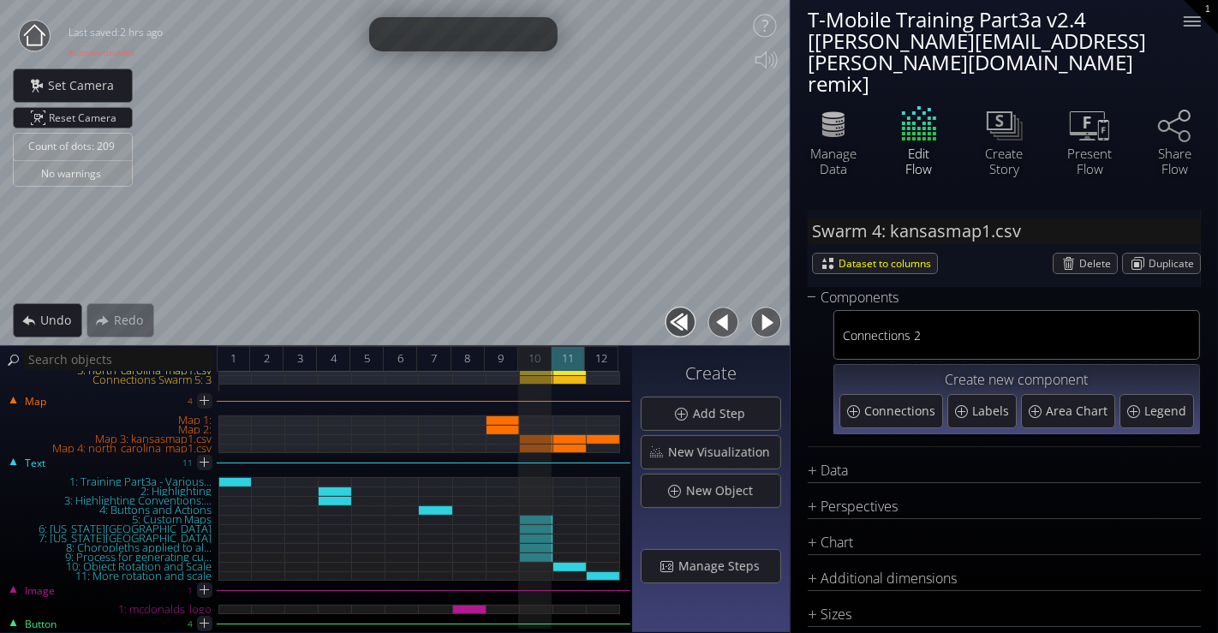
click at [573, 356] on span "11" at bounding box center [568, 358] width 12 height 21
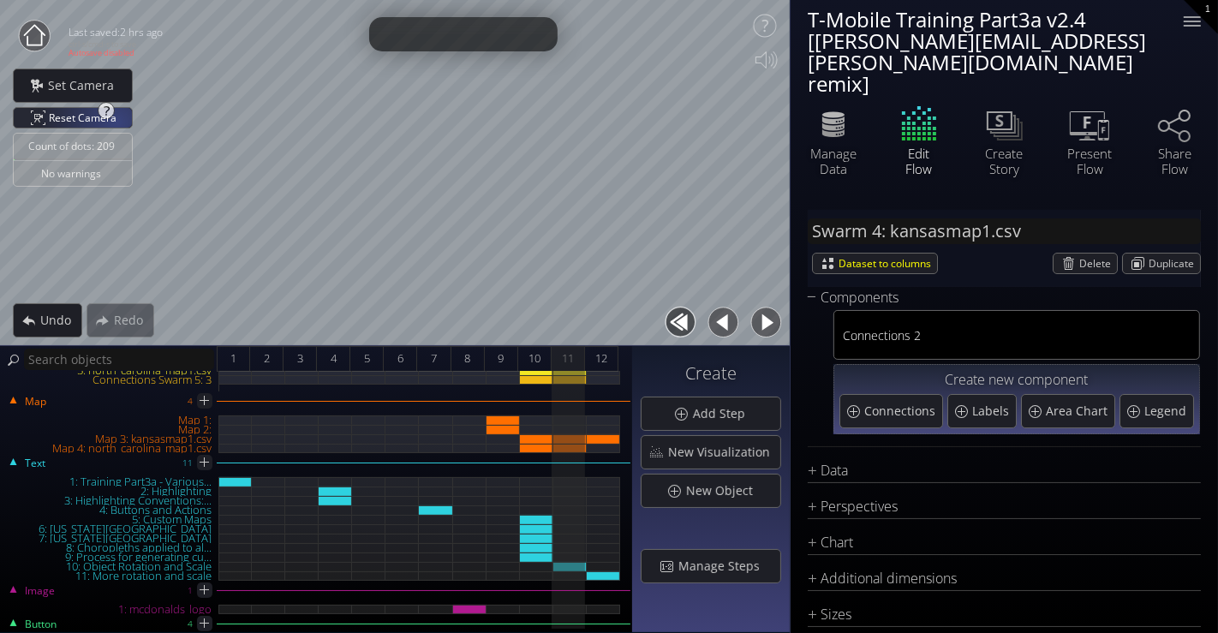
click at [108, 121] on span "Reset Camera" at bounding box center [86, 118] width 74 height 20
click at [39, 32] on icon at bounding box center [34, 34] width 21 height 21
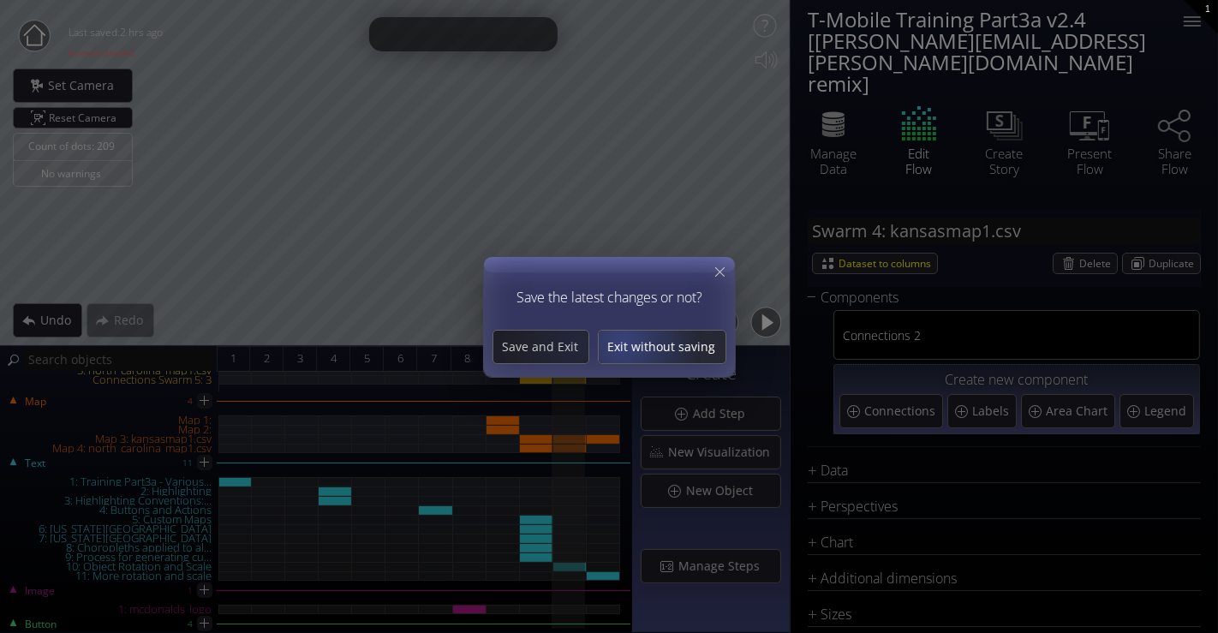
click at [626, 338] on span "Exit without saving" at bounding box center [662, 346] width 127 height 17
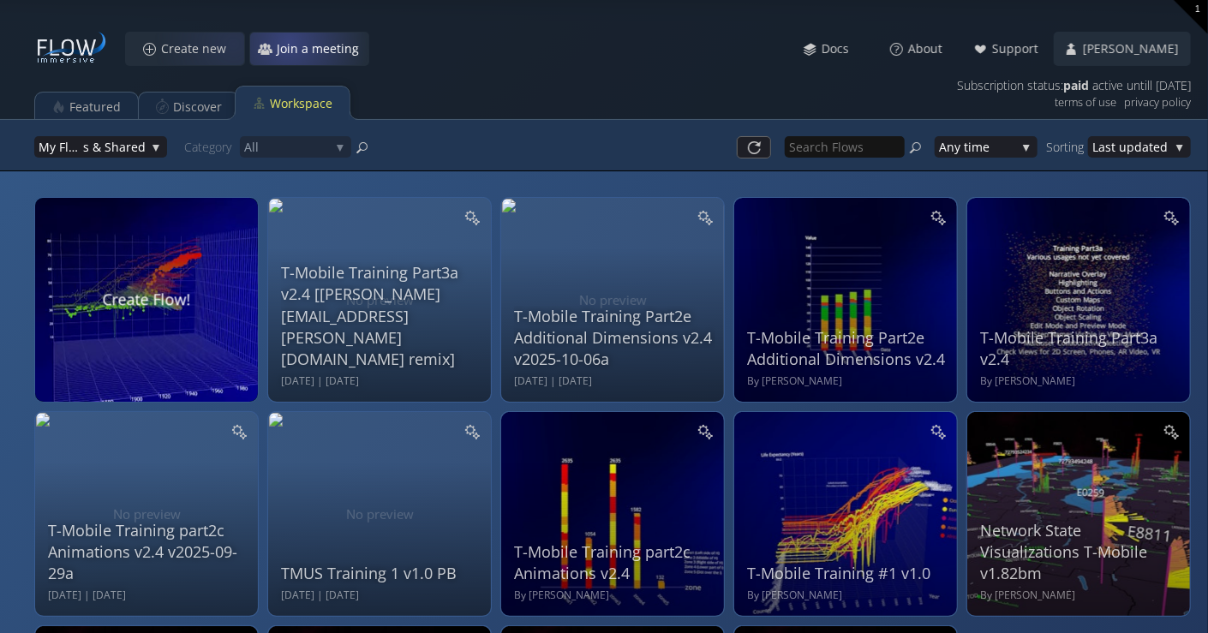
click at [299, 43] on span "Join a meeting" at bounding box center [322, 48] width 93 height 17
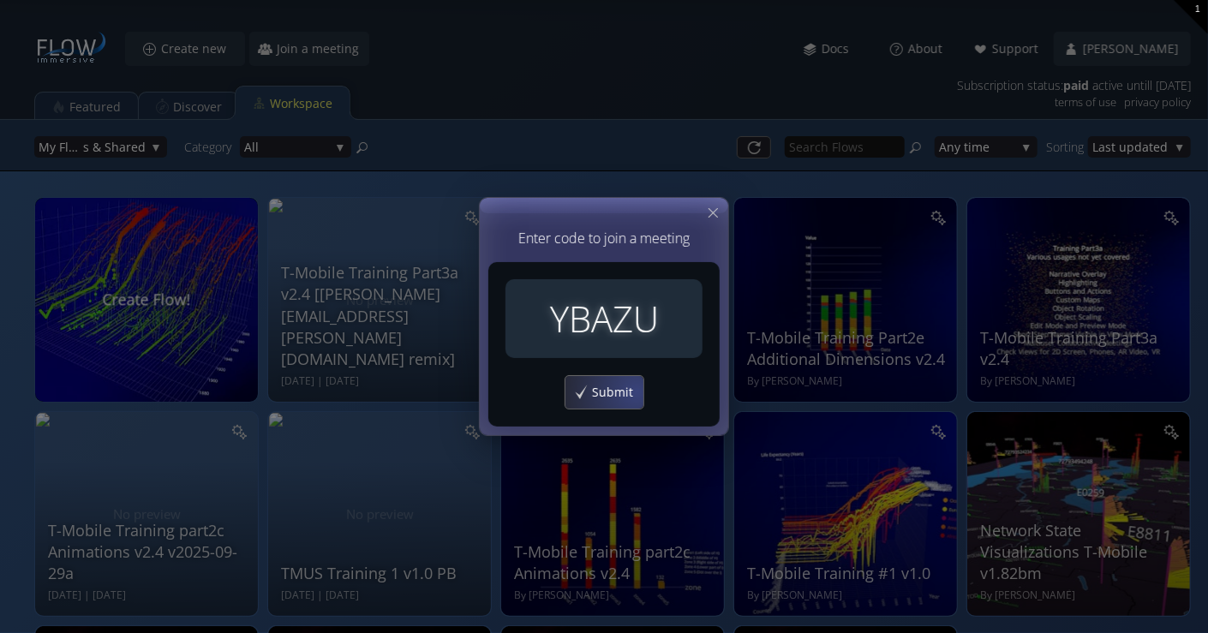
type input "YBAZU"
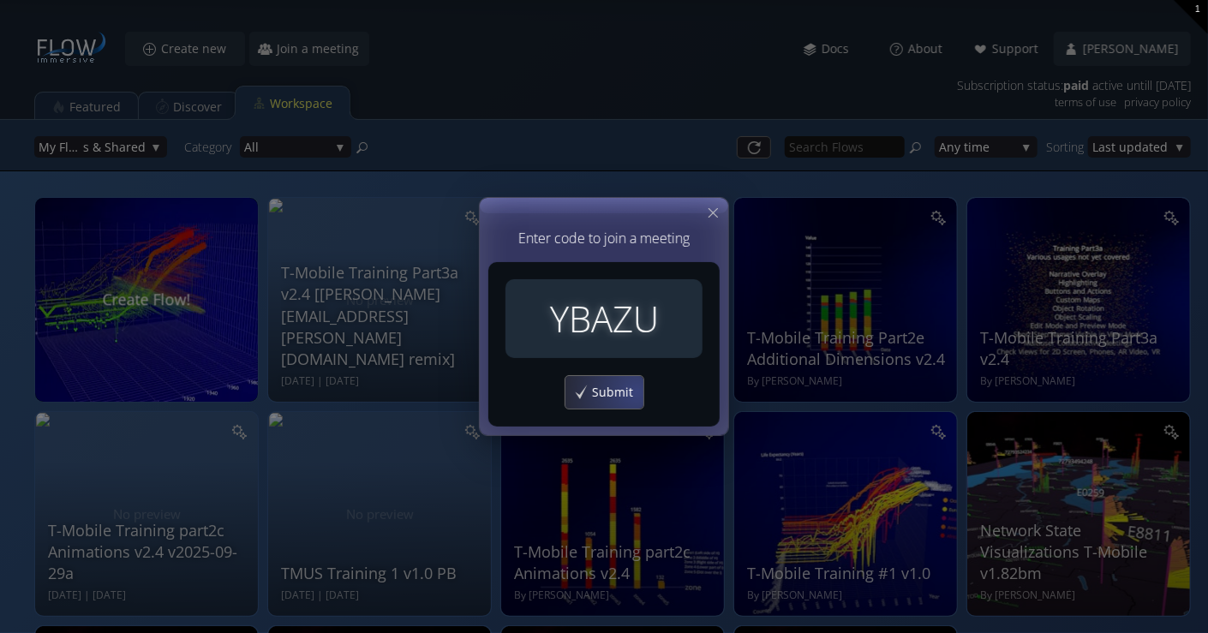
click at [600, 382] on div "Submit" at bounding box center [604, 392] width 78 height 33
